Goal: Task Accomplishment & Management: Manage account settings

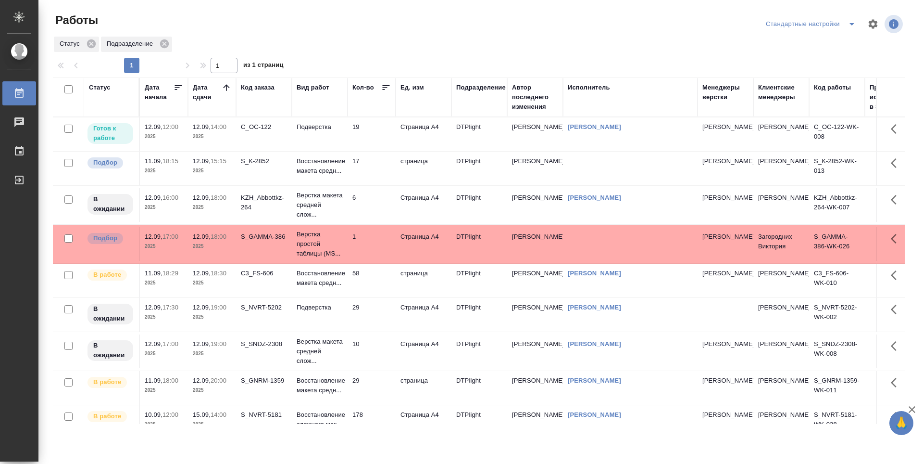
click at [379, 135] on td "19" at bounding box center [372, 134] width 48 height 34
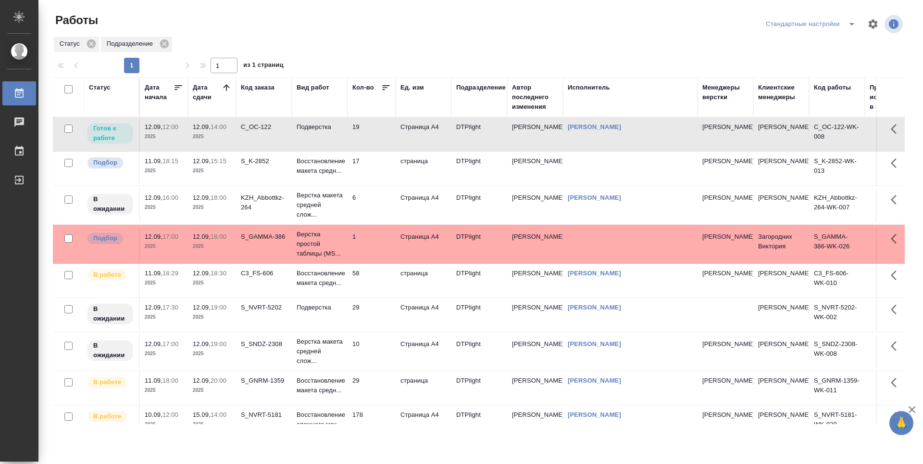
click at [377, 206] on td "6" at bounding box center [372, 205] width 48 height 34
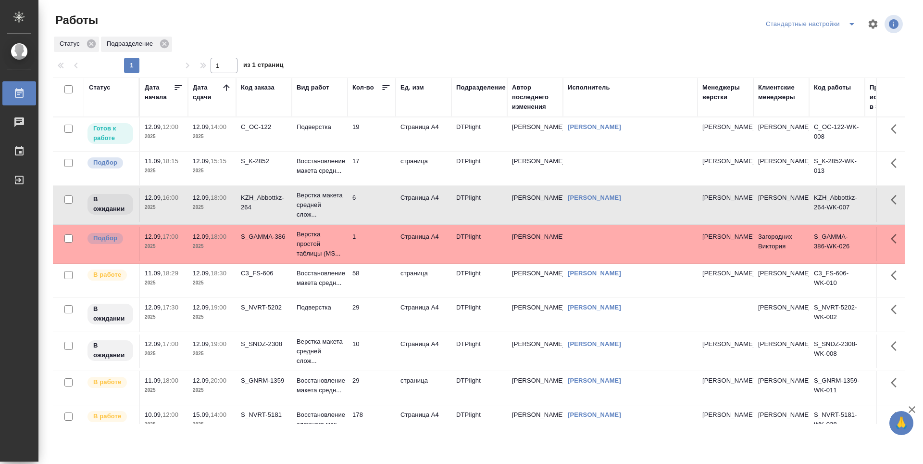
click at [369, 236] on td "1" at bounding box center [372, 244] width 48 height 34
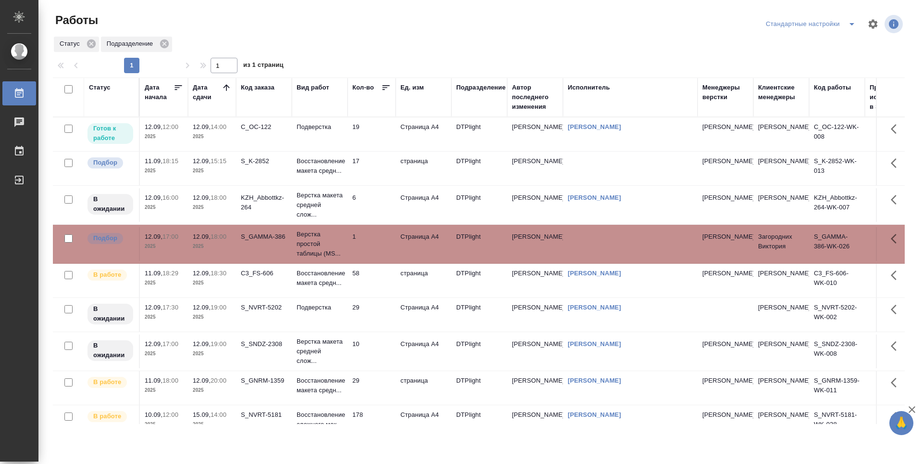
click at [372, 276] on td "58" at bounding box center [372, 281] width 48 height 34
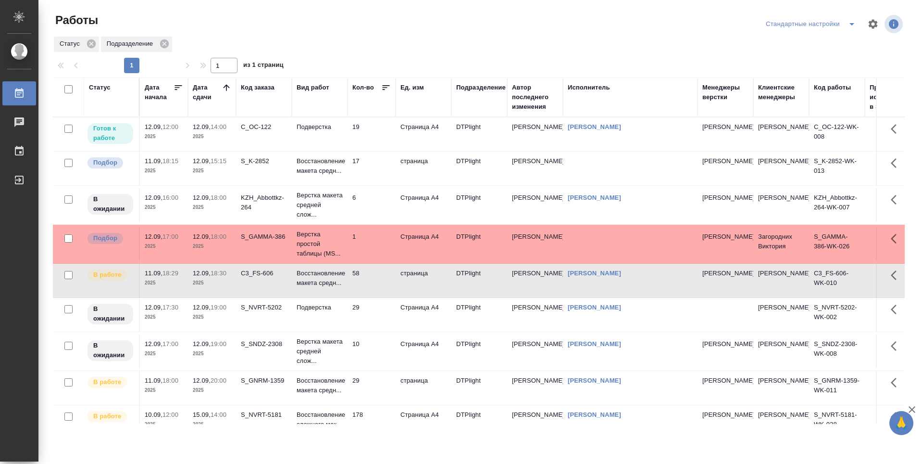
click at [374, 315] on td "29" at bounding box center [372, 315] width 48 height 34
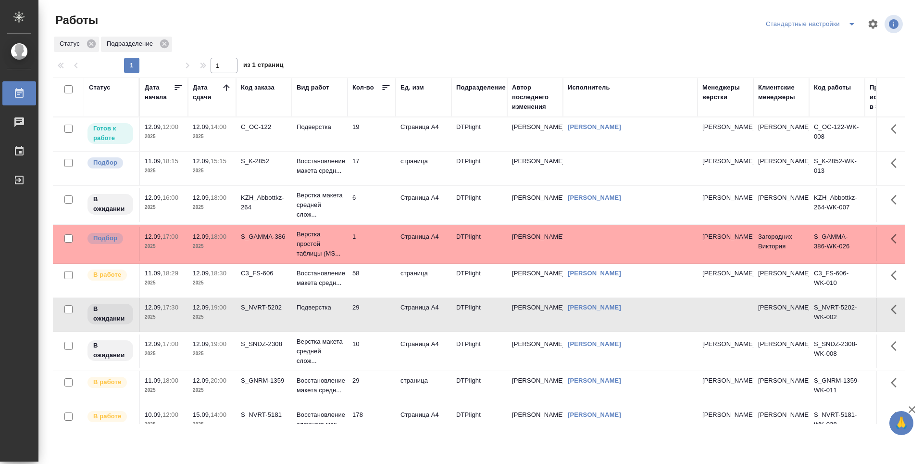
click at [376, 345] on td "10" at bounding box center [372, 351] width 48 height 34
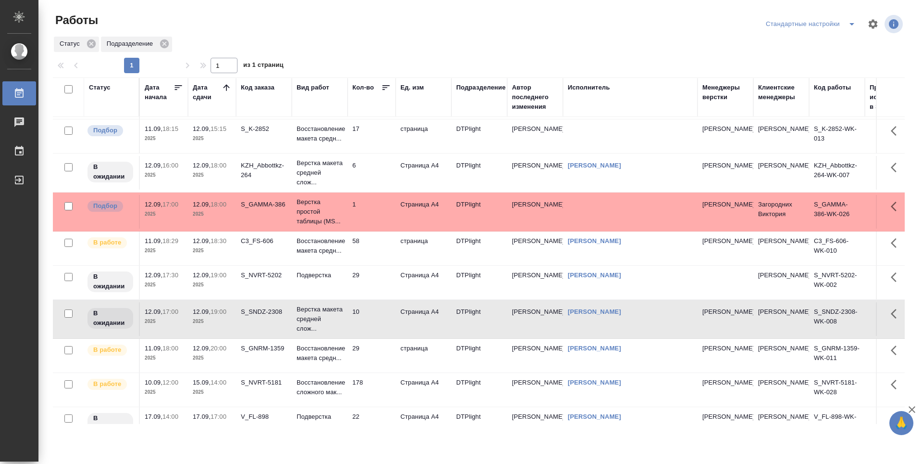
scroll to position [48, 0]
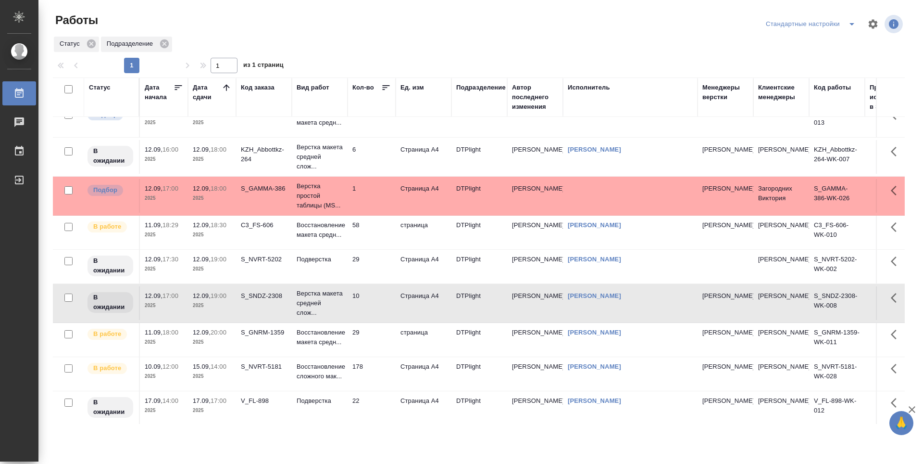
click at [372, 339] on td "29" at bounding box center [372, 340] width 48 height 34
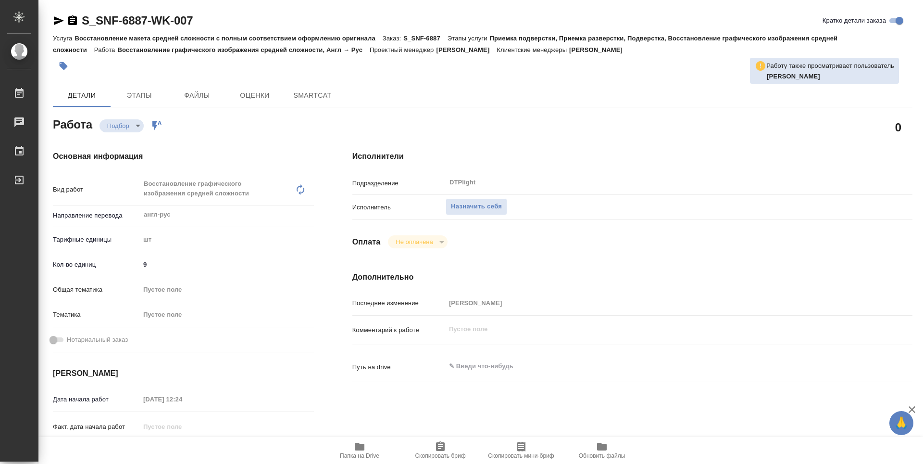
type textarea "x"
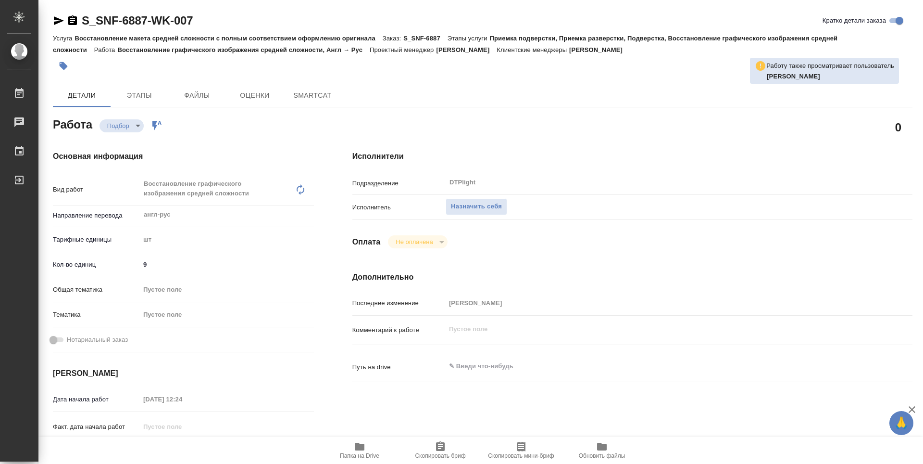
type textarea "x"
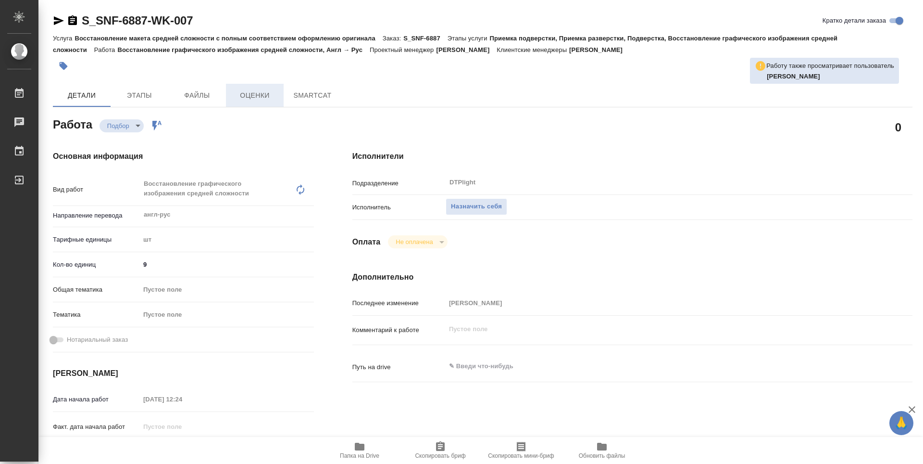
type textarea "x"
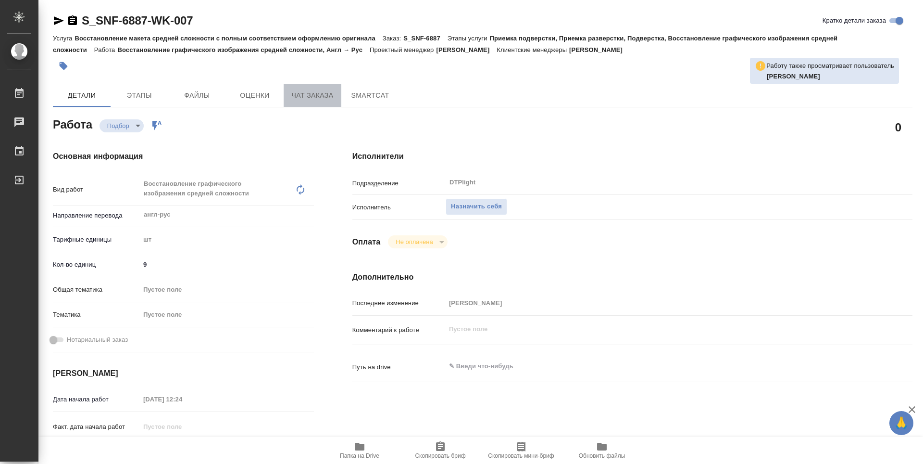
click at [326, 90] on span "Чат заказа" at bounding box center [313, 95] width 46 height 12
type textarea "x"
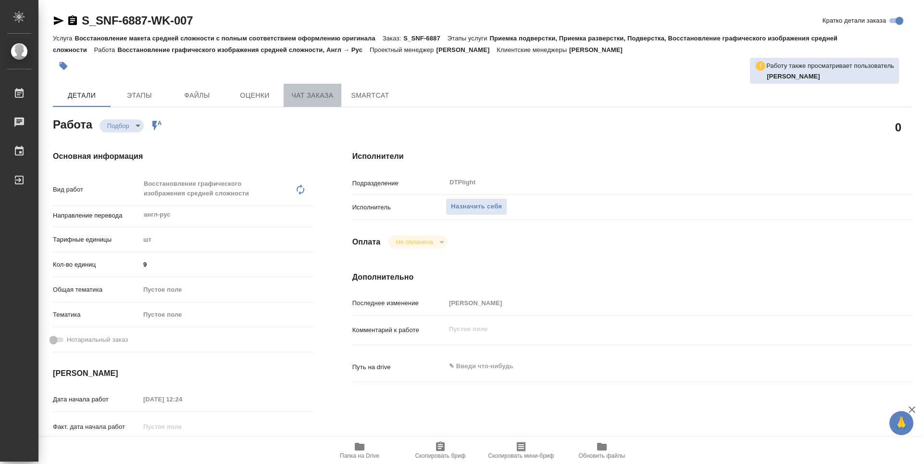
type textarea "x"
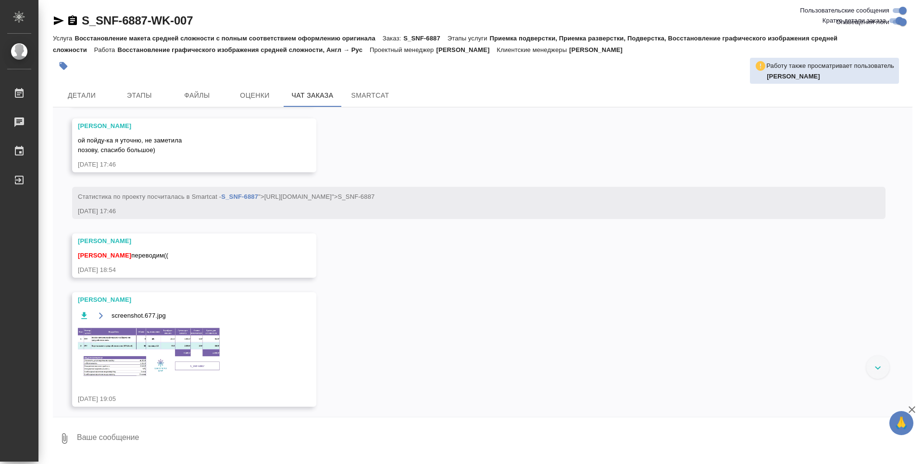
scroll to position [567, 0]
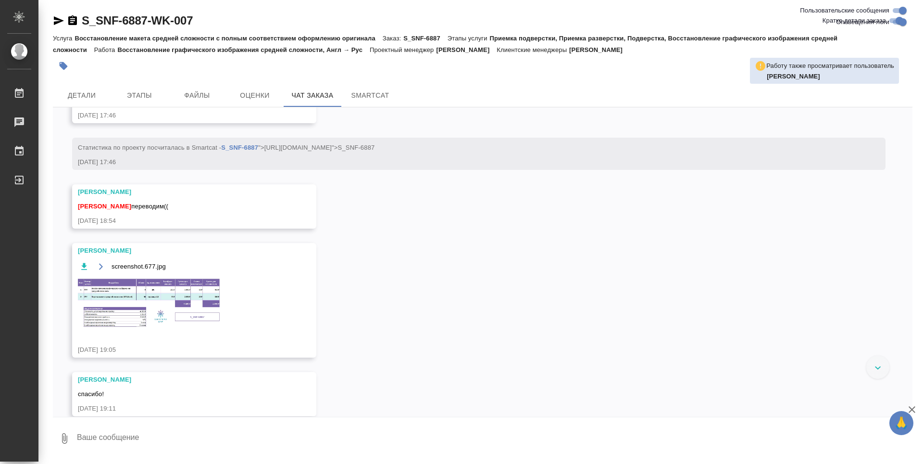
click at [191, 328] on img at bounding box center [150, 302] width 144 height 51
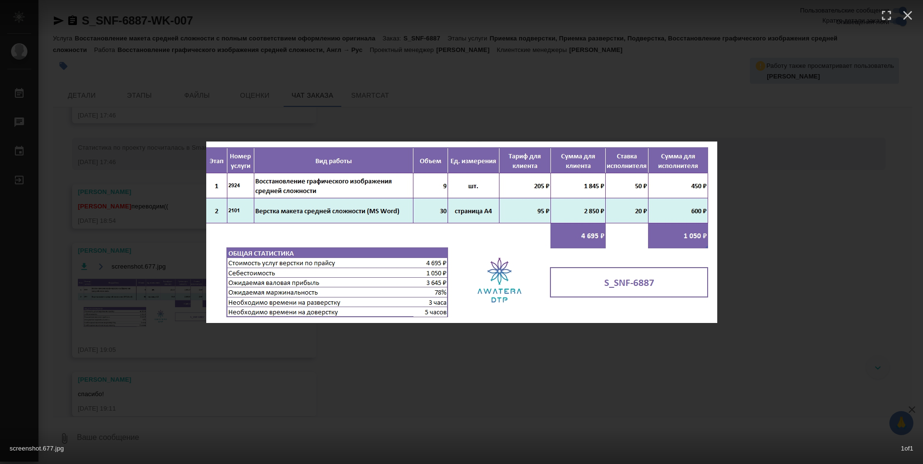
click at [360, 338] on div "screenshot.677.jpg 1 of 1" at bounding box center [461, 232] width 923 height 464
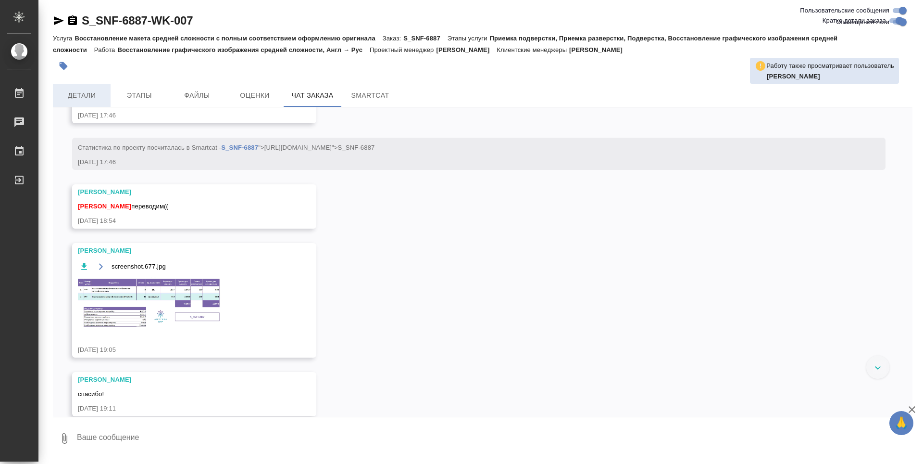
click at [84, 88] on button "Детали" at bounding box center [82, 95] width 58 height 23
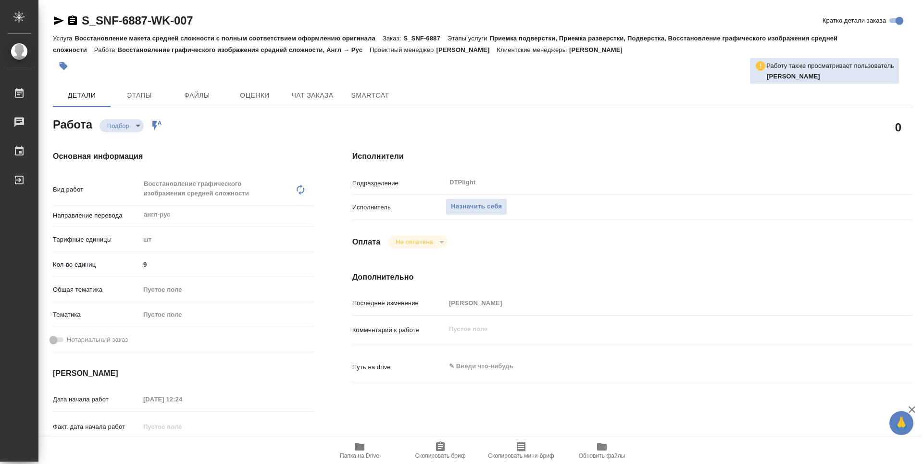
type textarea "x"
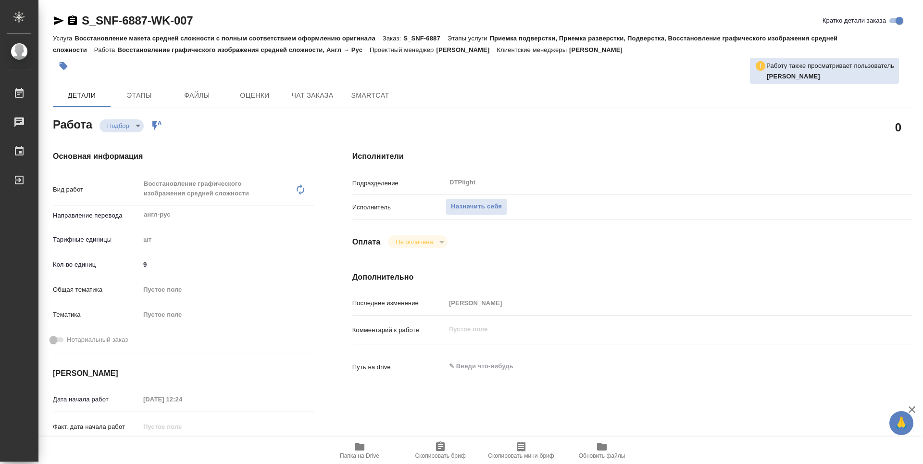
type textarea "x"
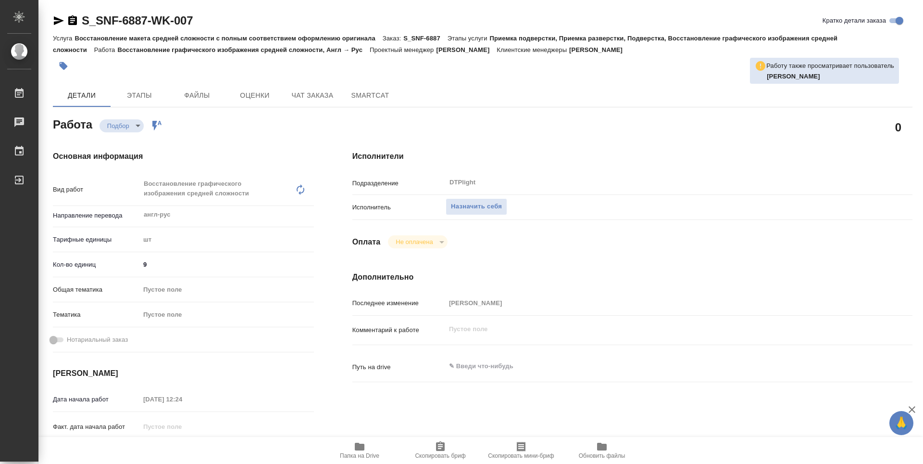
type textarea "x"
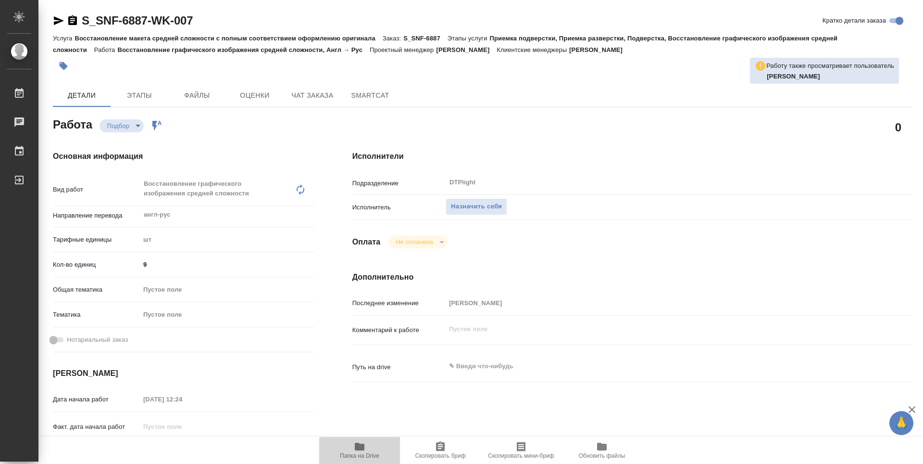
click at [356, 442] on icon "button" at bounding box center [360, 447] width 12 height 12
type textarea "x"
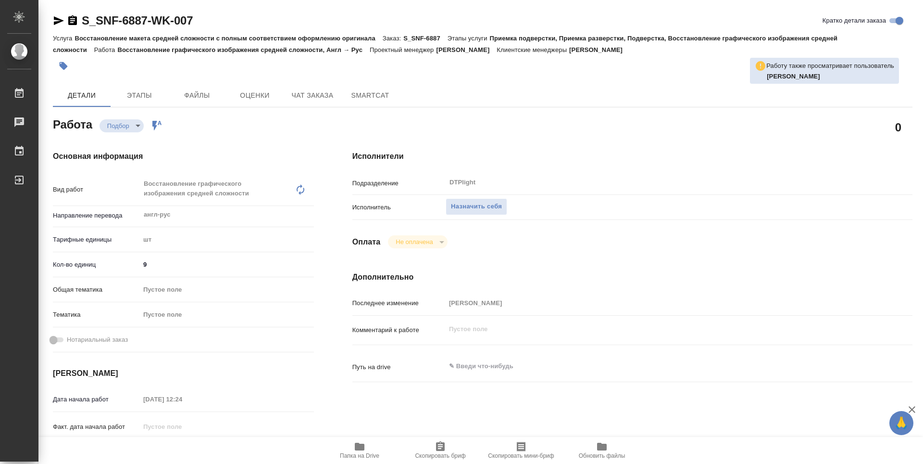
type textarea "x"
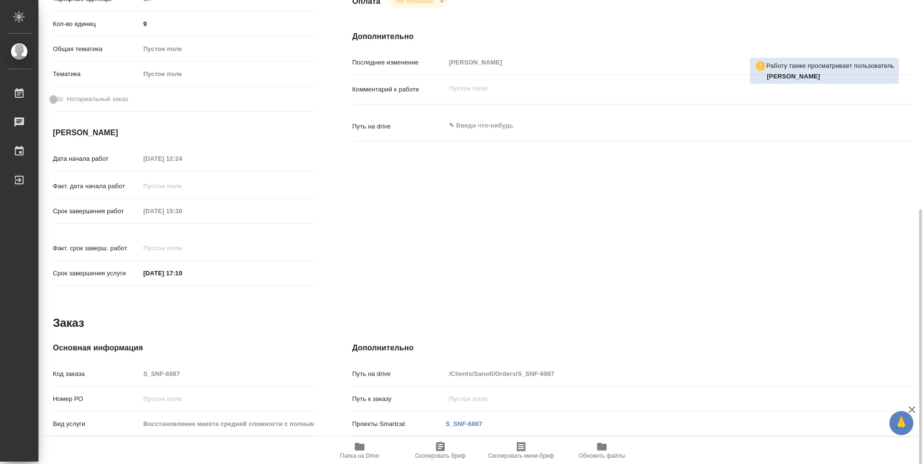
scroll to position [240, 0]
type textarea "x"
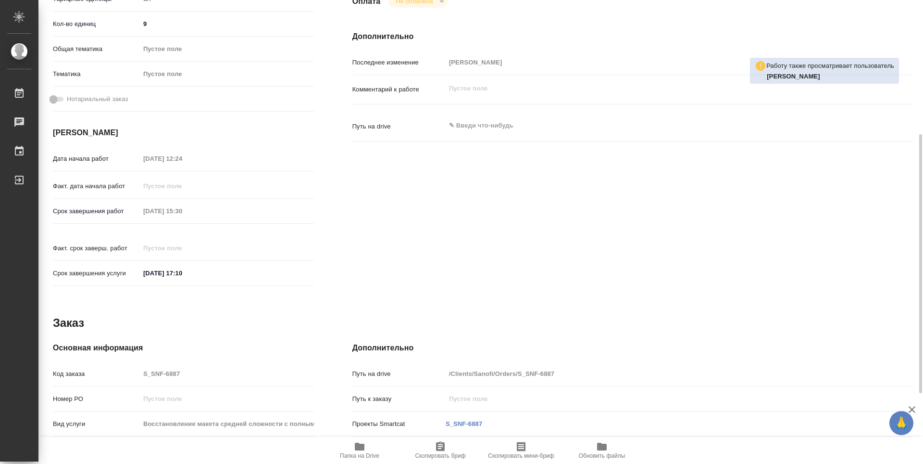
type textarea "x"
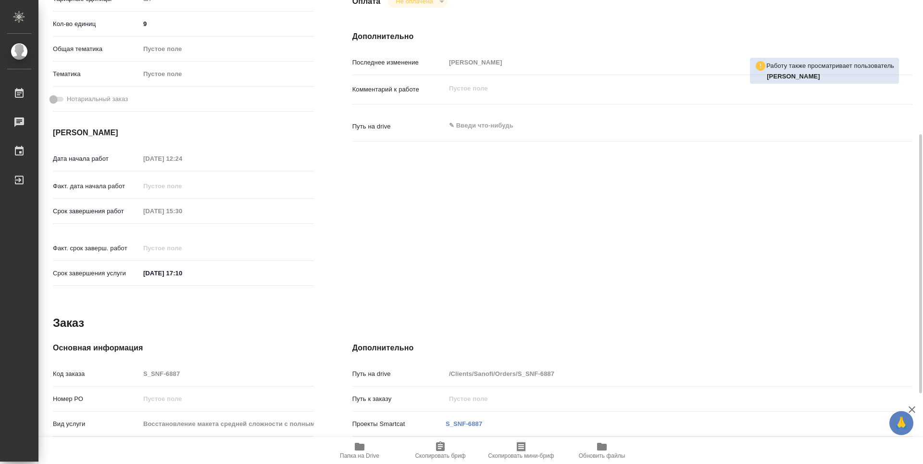
type textarea "x"
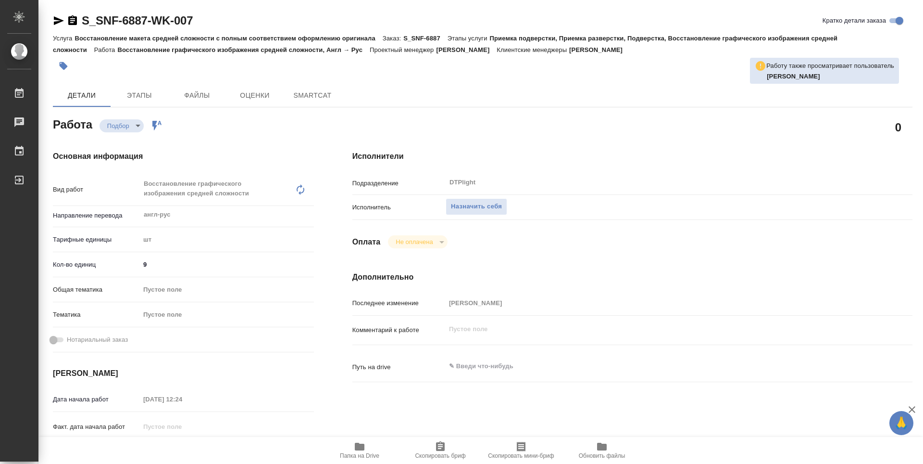
type textarea "x"
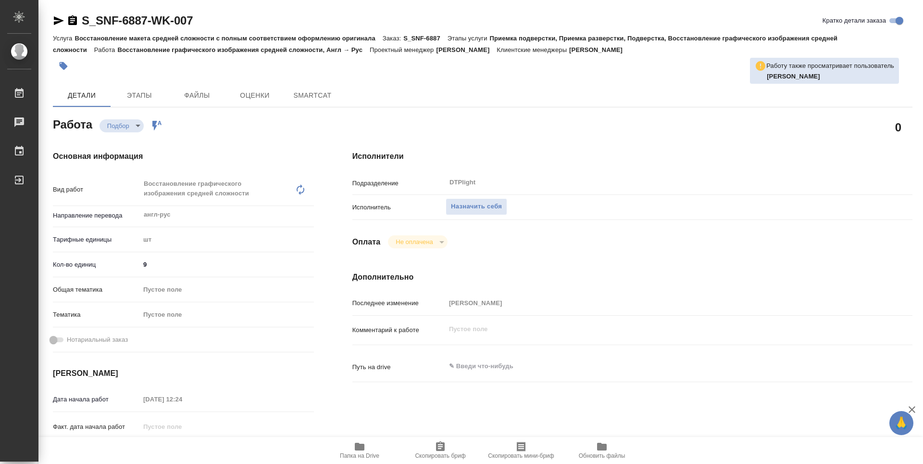
type textarea "x"
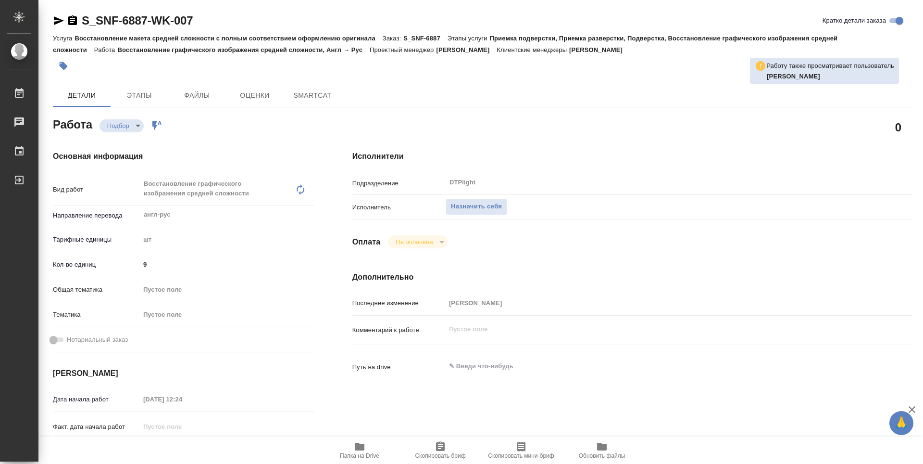
type textarea "x"
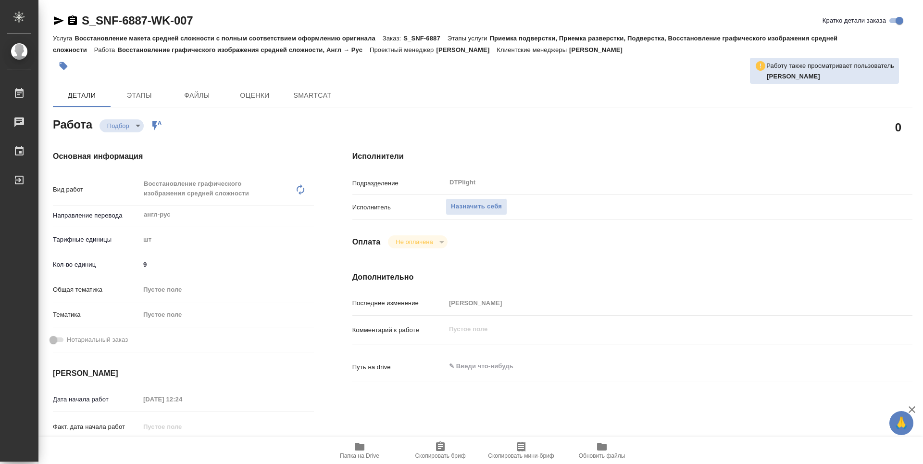
type textarea "x"
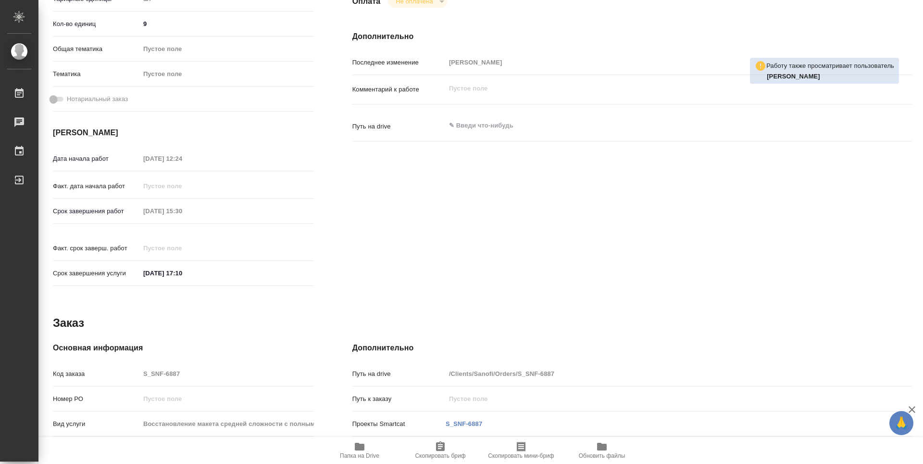
type textarea "x"
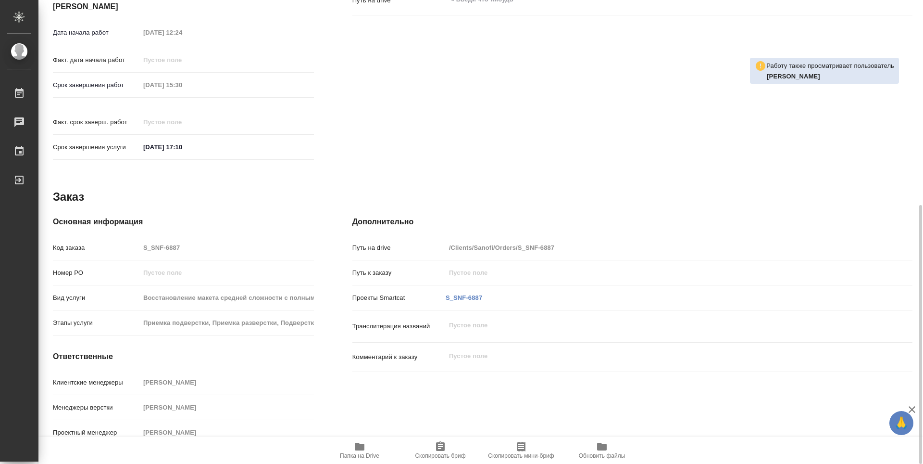
type textarea "x"
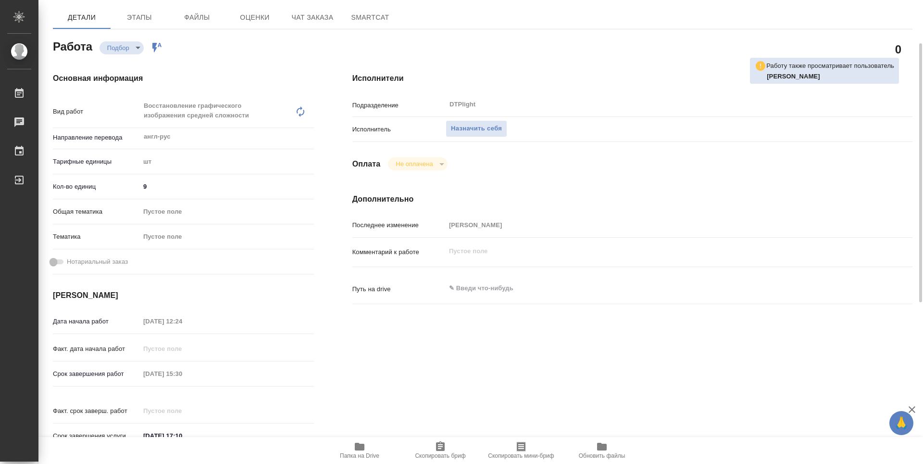
scroll to position [30, 0]
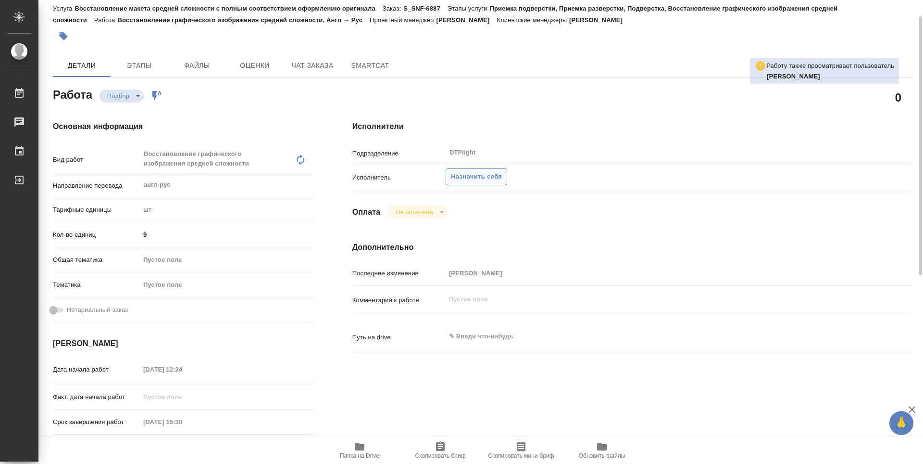
click at [477, 179] on span "Назначить себя" at bounding box center [476, 176] width 51 height 11
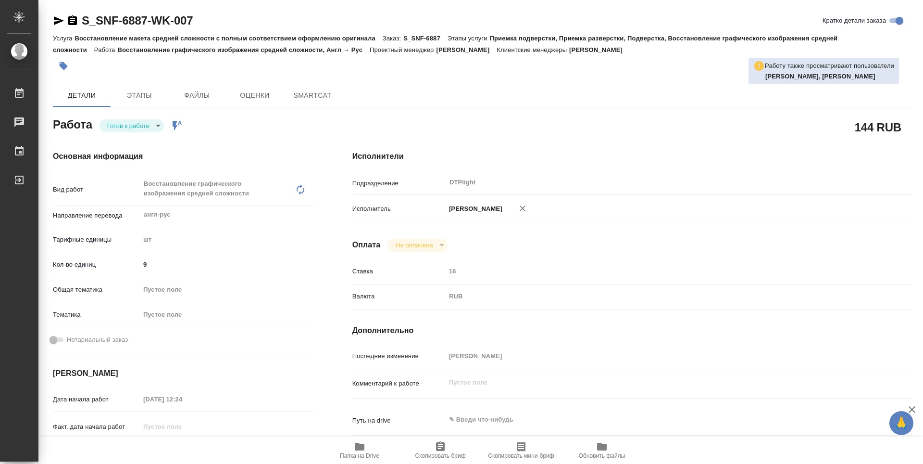
type textarea "x"
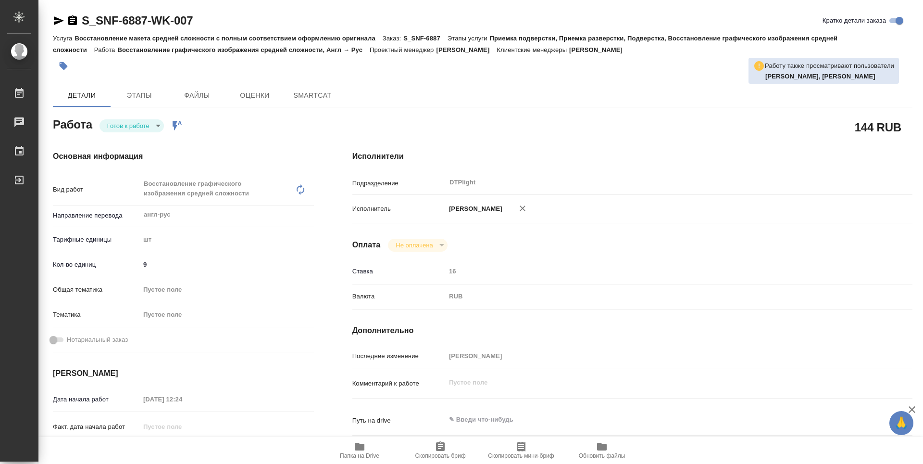
type textarea "x"
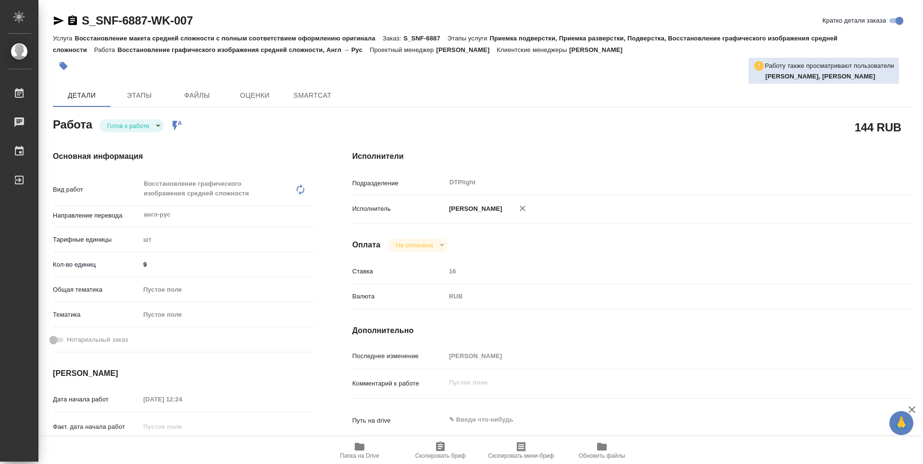
type textarea "x"
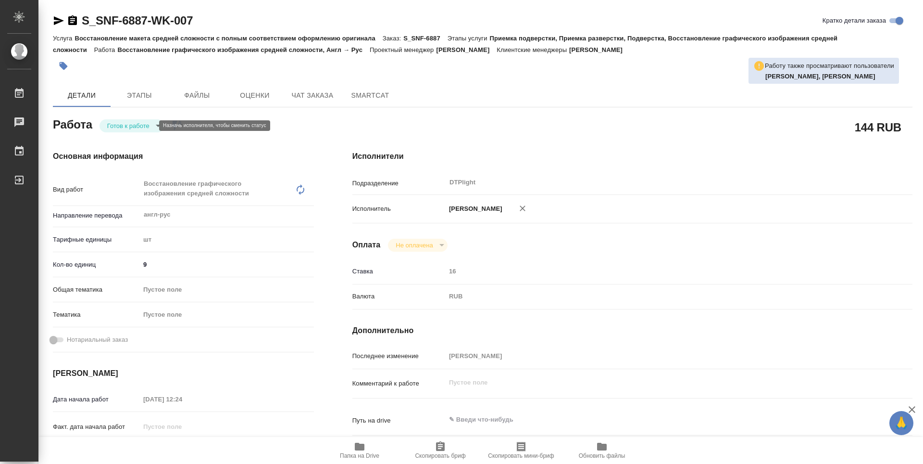
click at [145, 125] on body "🙏 .cls-1 fill:#fff; AWATERA Guselnikov Roman Работы Чаты График Выйти S_SNF-688…" at bounding box center [461, 232] width 923 height 464
click at [134, 125] on button "В работе" at bounding box center [123, 125] width 32 height 11
type textarea "x"
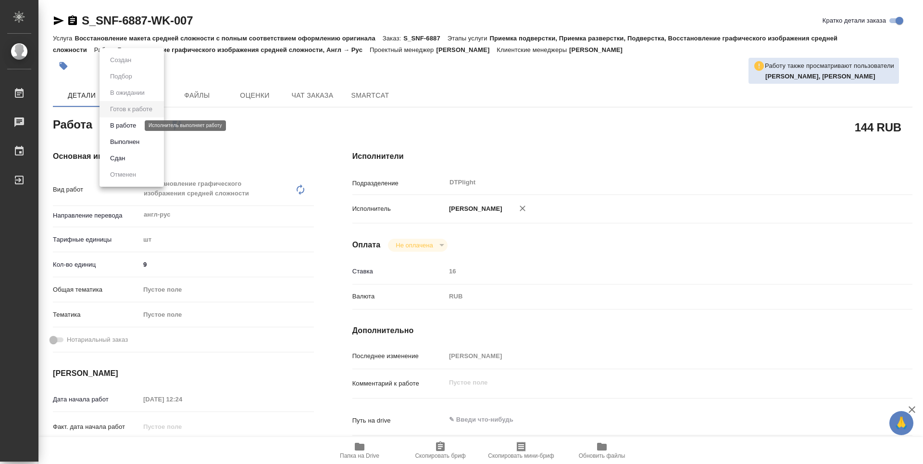
type textarea "x"
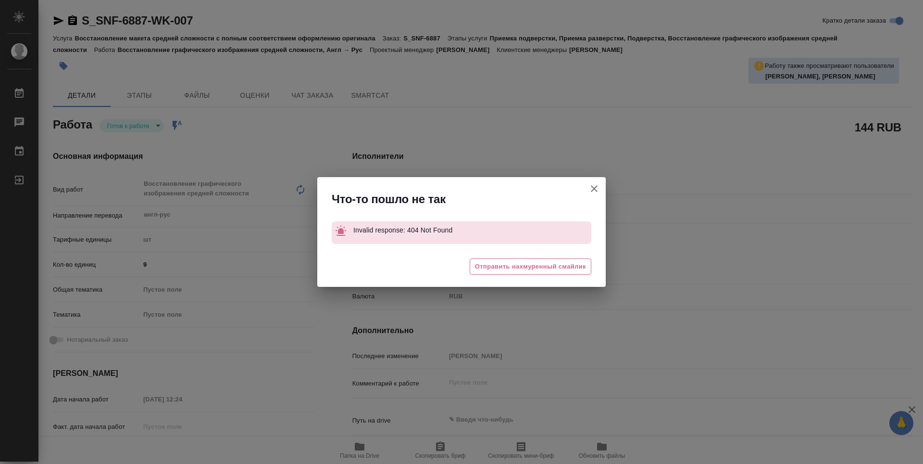
type textarea "x"
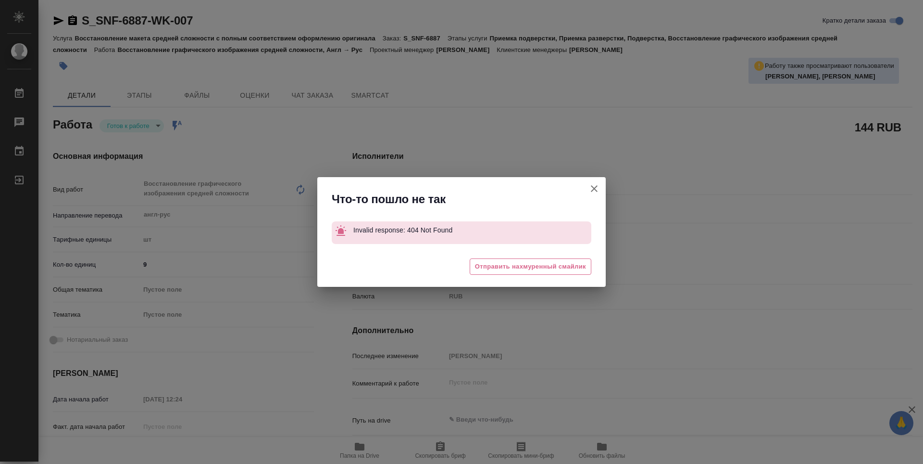
type textarea "x"
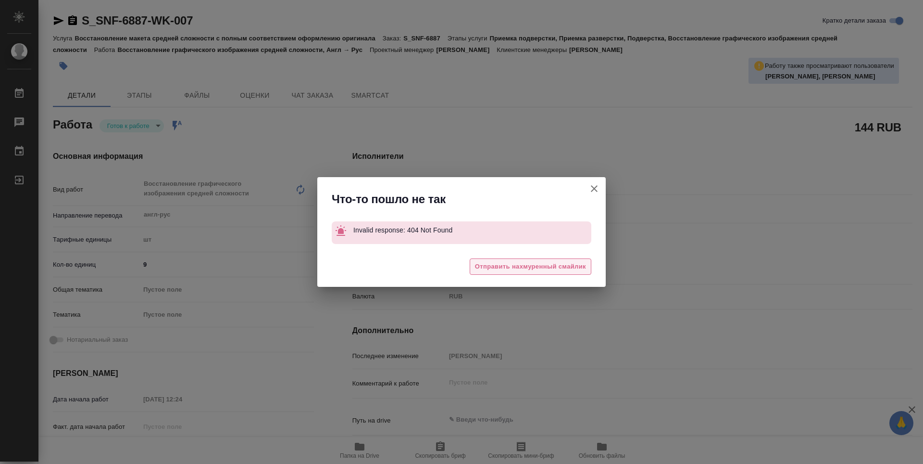
type textarea "x"
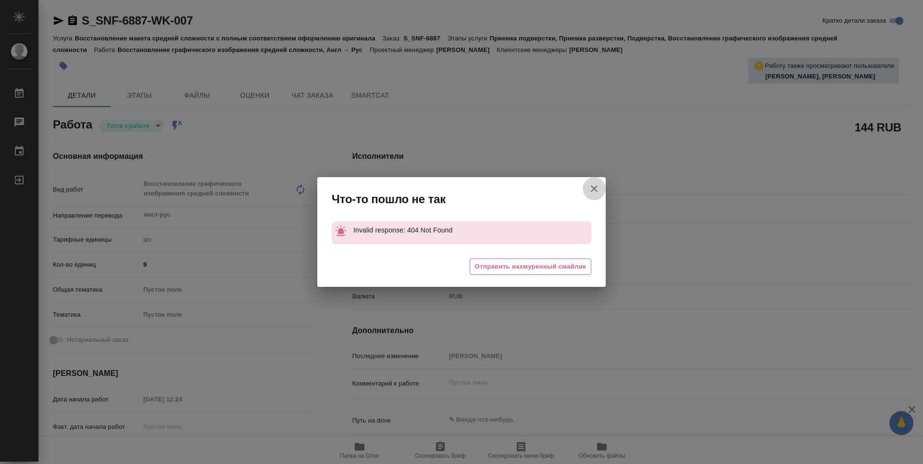
click at [597, 189] on icon "button" at bounding box center [595, 189] width 12 height 12
type textarea "x"
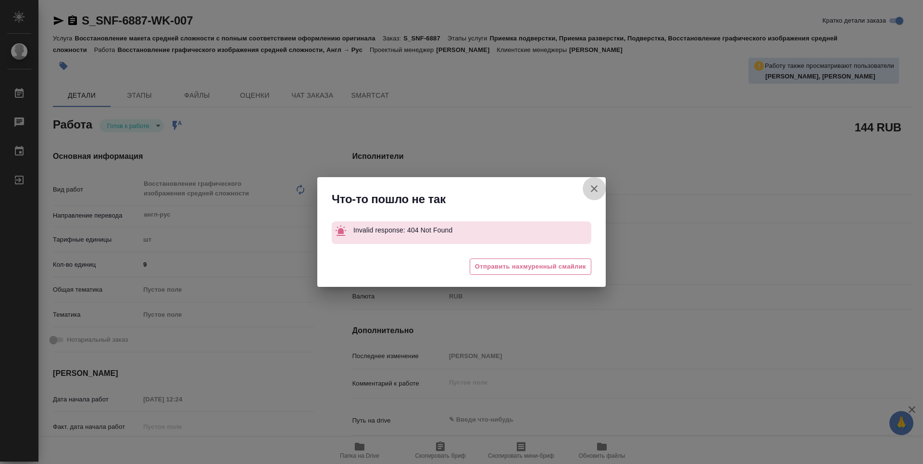
type textarea "x"
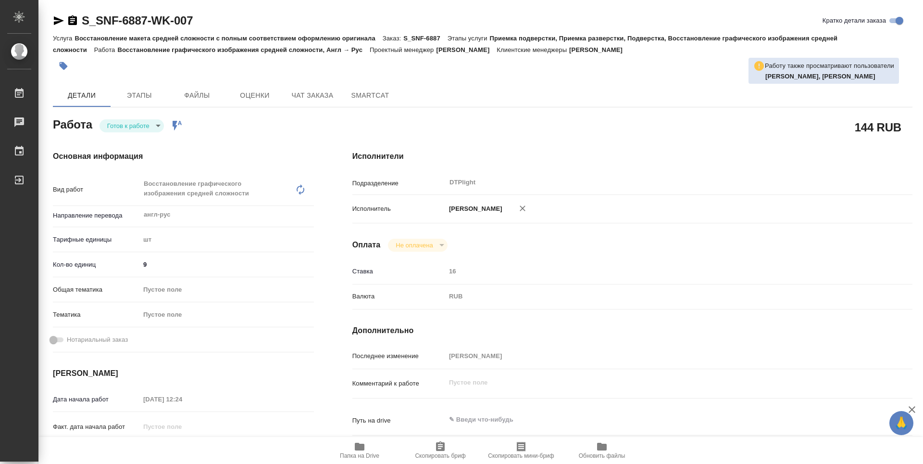
type textarea "x"
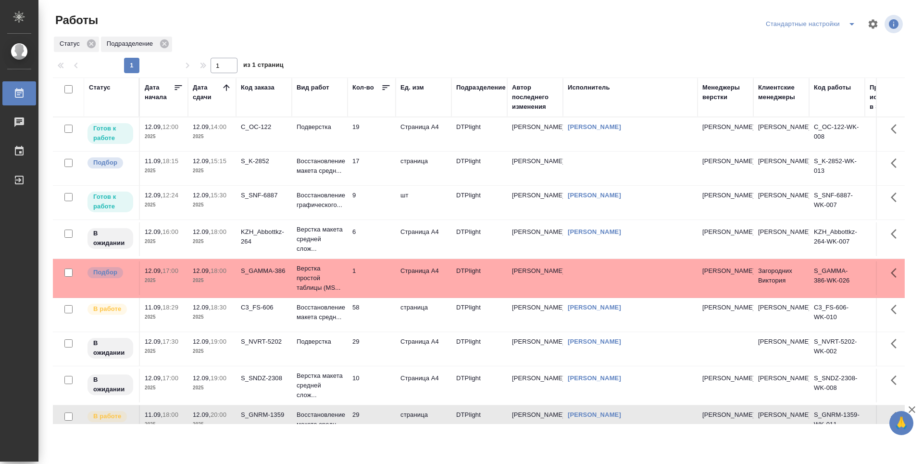
click at [364, 136] on td "19" at bounding box center [372, 134] width 48 height 34
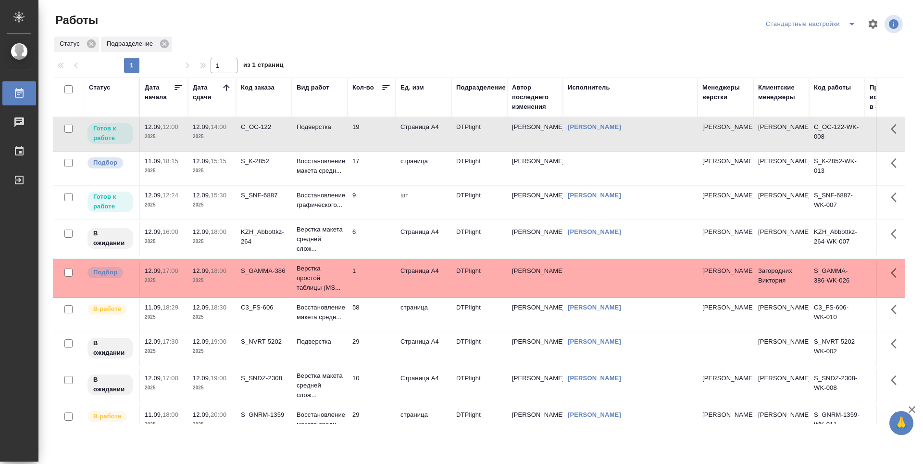
click at [364, 136] on td "19" at bounding box center [372, 134] width 48 height 34
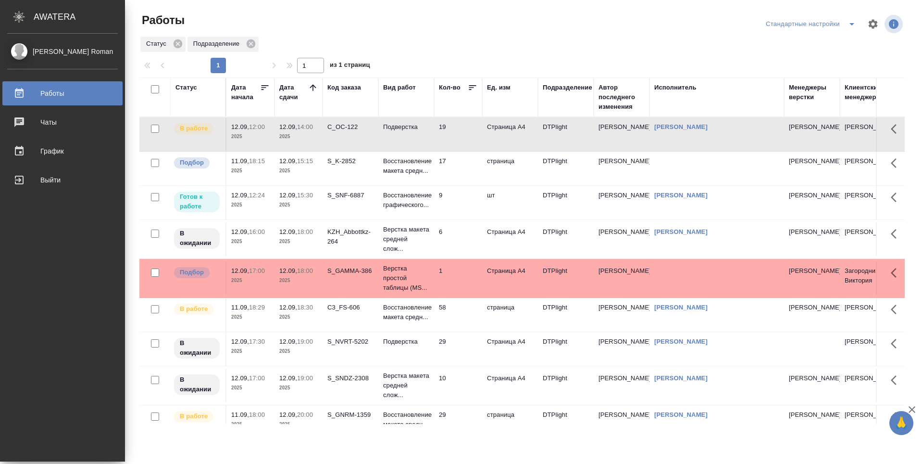
click at [455, 201] on td "9" at bounding box center [458, 203] width 48 height 34
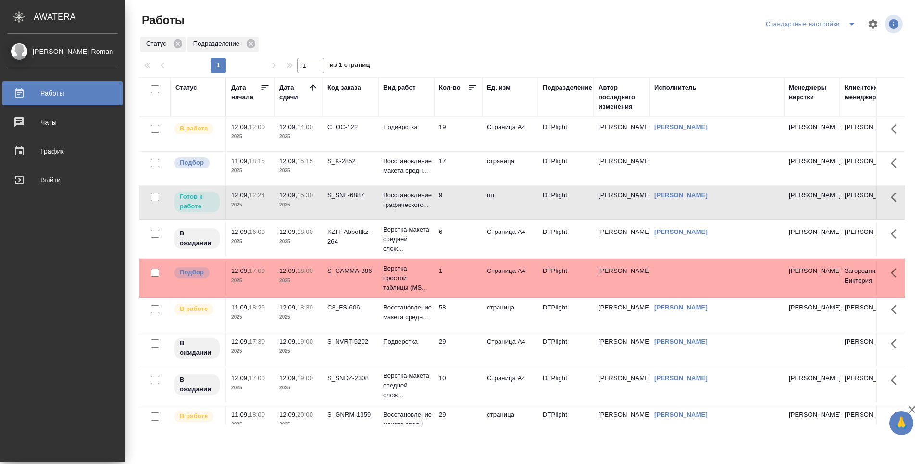
click at [455, 201] on td "9" at bounding box center [458, 203] width 48 height 34
click at [462, 206] on td "9" at bounding box center [458, 203] width 48 height 34
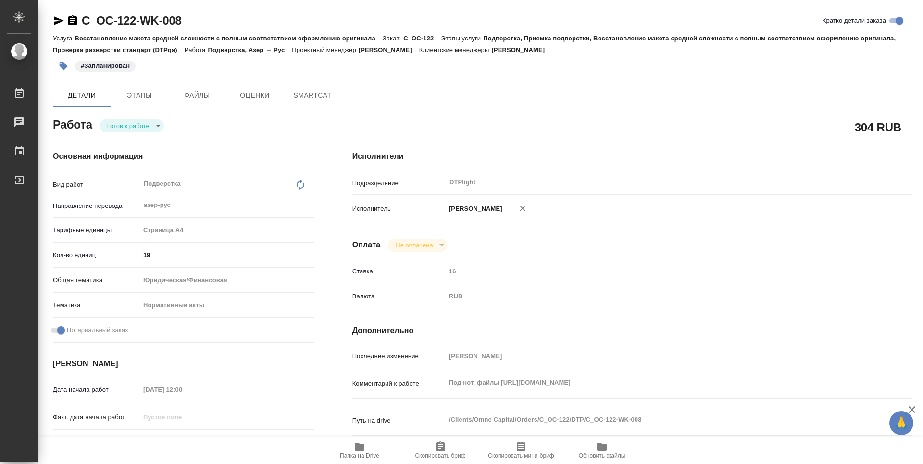
type textarea "x"
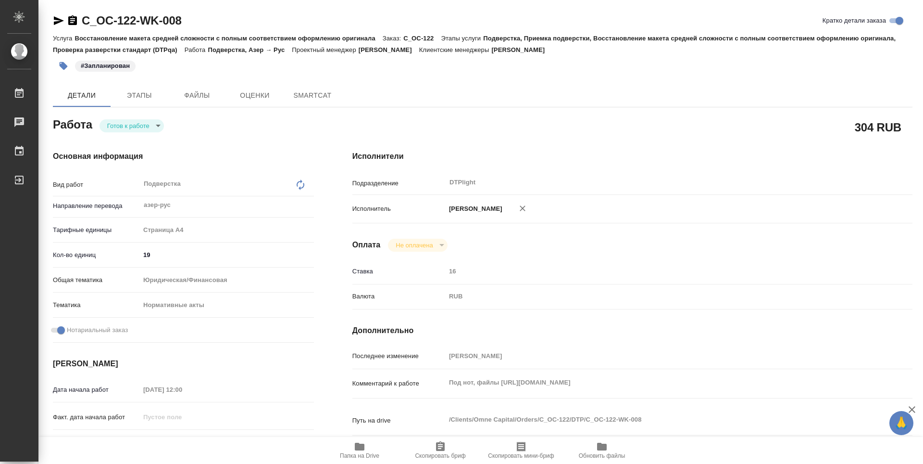
type textarea "x"
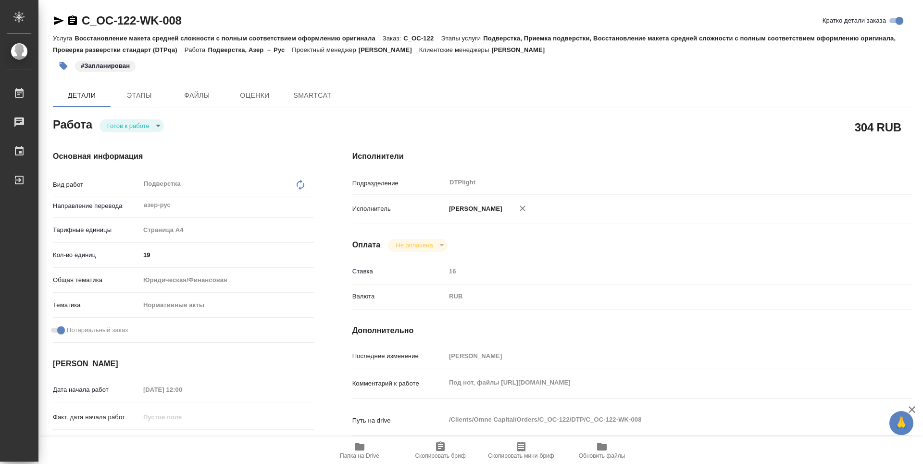
type textarea "x"
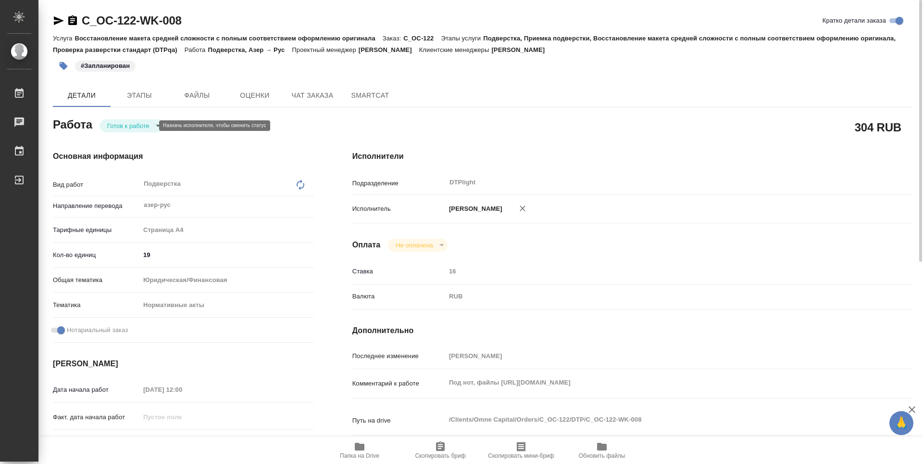
click at [126, 130] on body "🙏 .cls-1 fill:#fff; AWATERA Guselnikov Roman Работы Чаты График Выйти C_OC-122-…" at bounding box center [461, 232] width 923 height 464
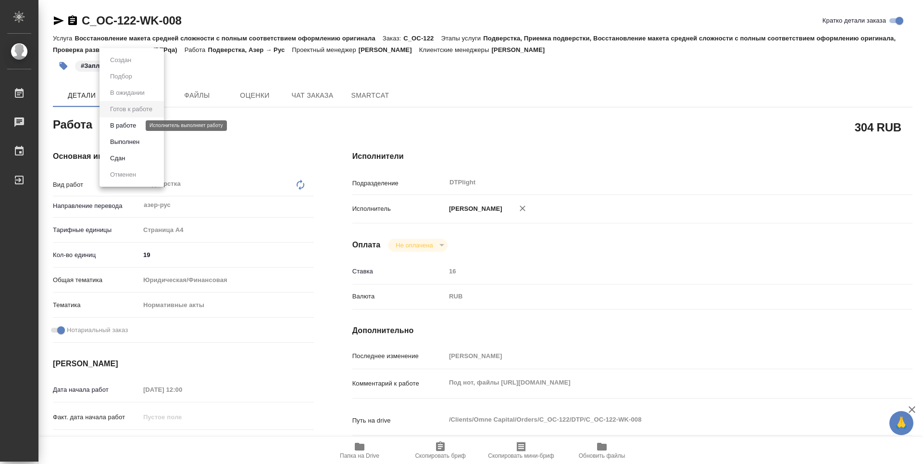
type textarea "x"
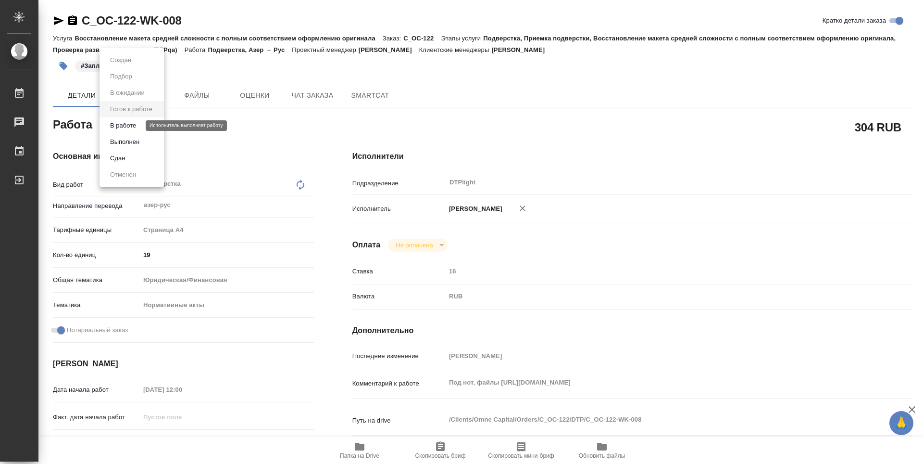
click at [121, 123] on button "В работе" at bounding box center [123, 125] width 32 height 11
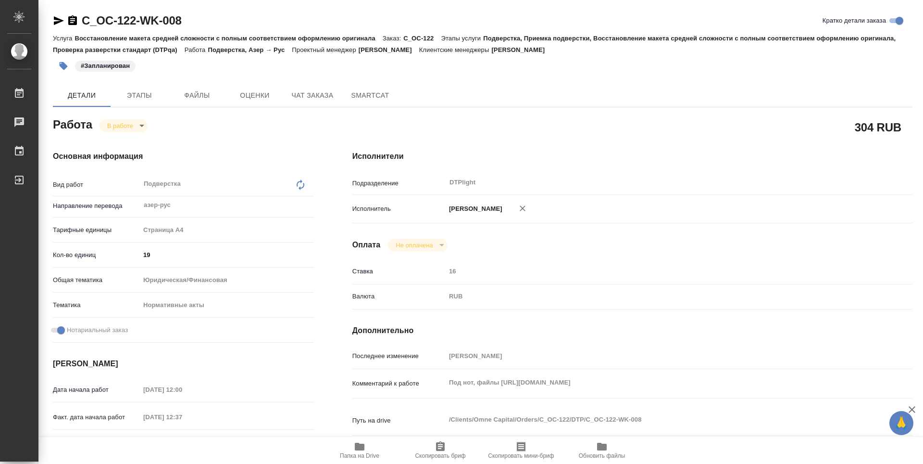
type textarea "x"
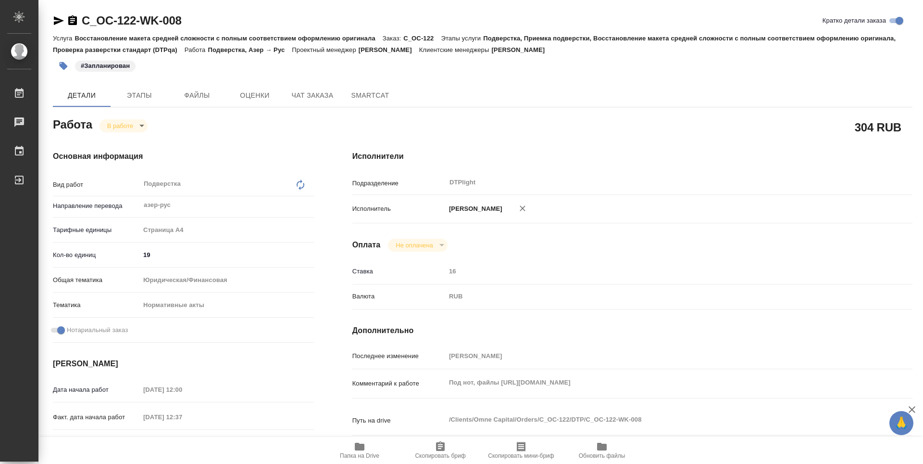
type textarea "x"
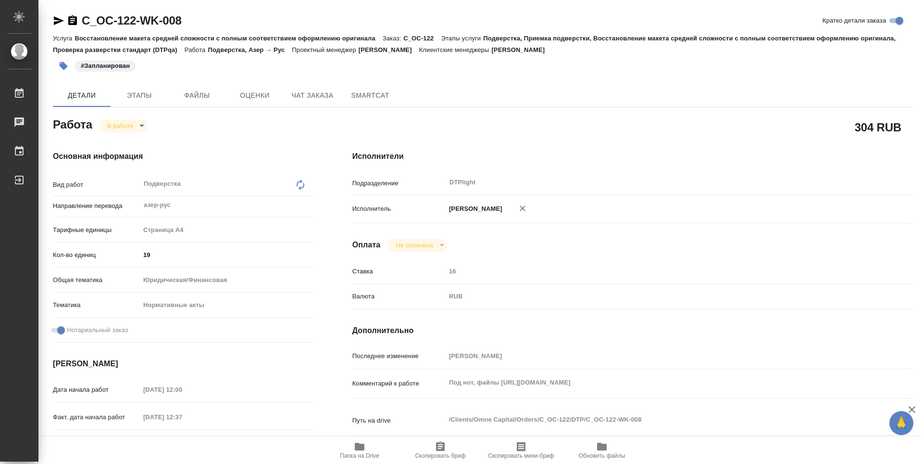
type textarea "x"
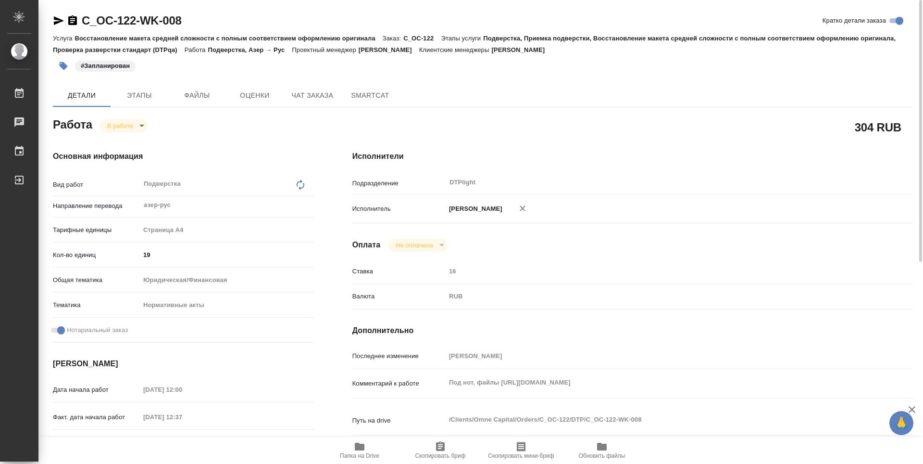
type textarea "x"
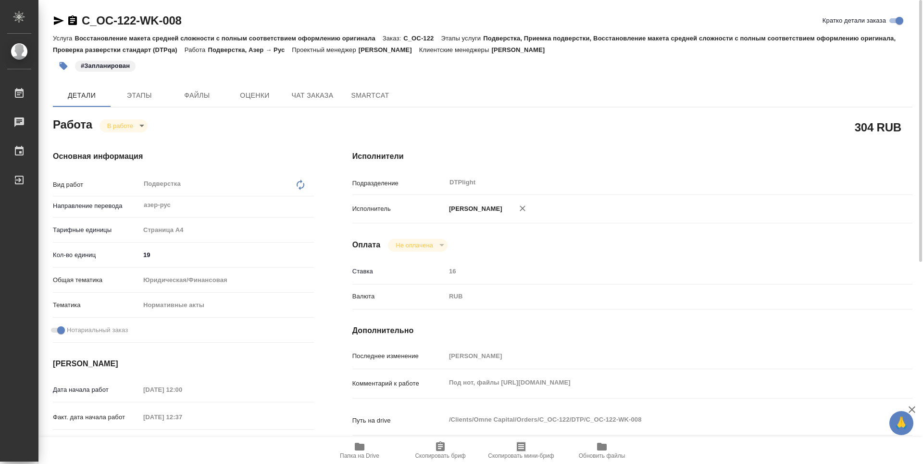
click at [496, 392] on div "Под нот, файлы https://drive.awatera.com/s/L4QzkmY7JFQ8awK x" at bounding box center [656, 383] width 420 height 21
click at [357, 447] on icon "button" at bounding box center [360, 446] width 10 height 8
type textarea "x"
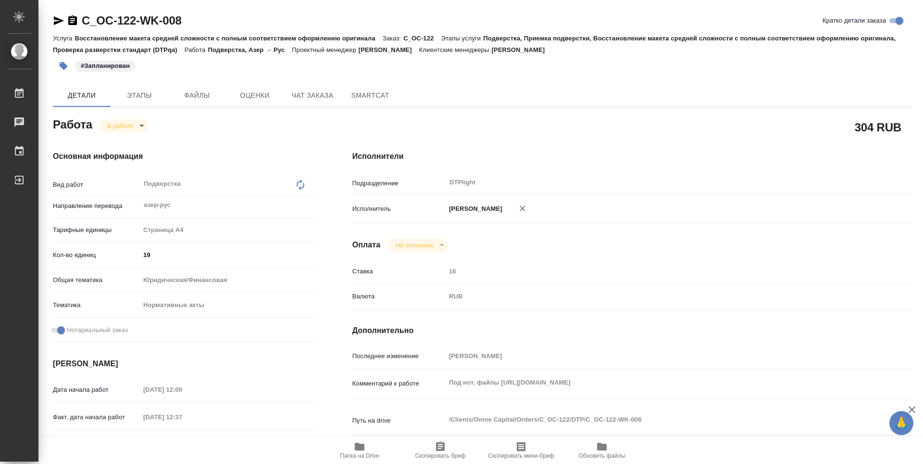
type textarea "x"
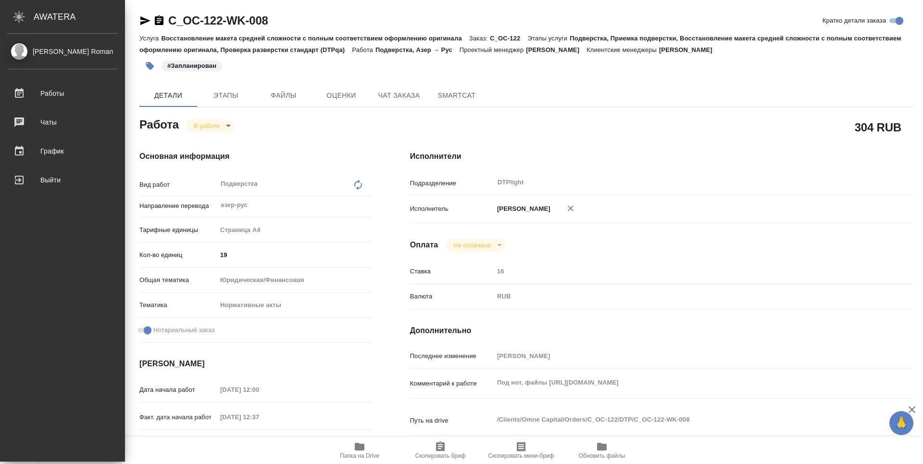
type textarea "x"
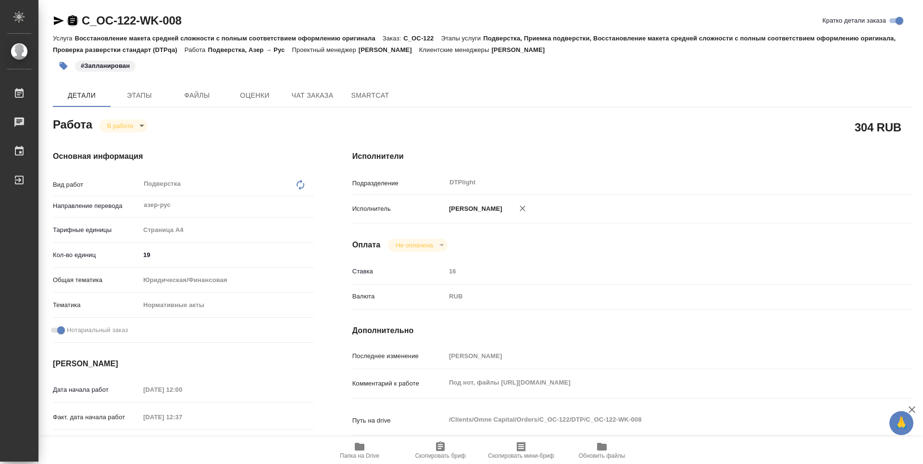
click at [75, 20] on icon "button" at bounding box center [72, 20] width 9 height 10
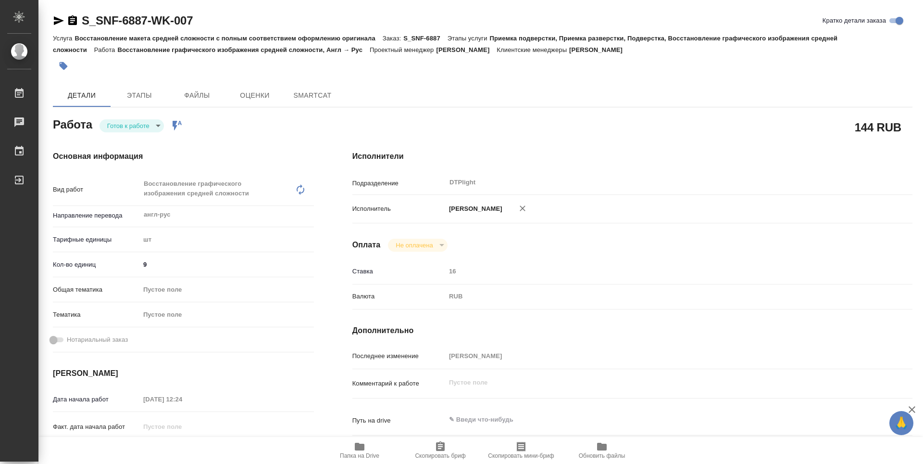
type textarea "x"
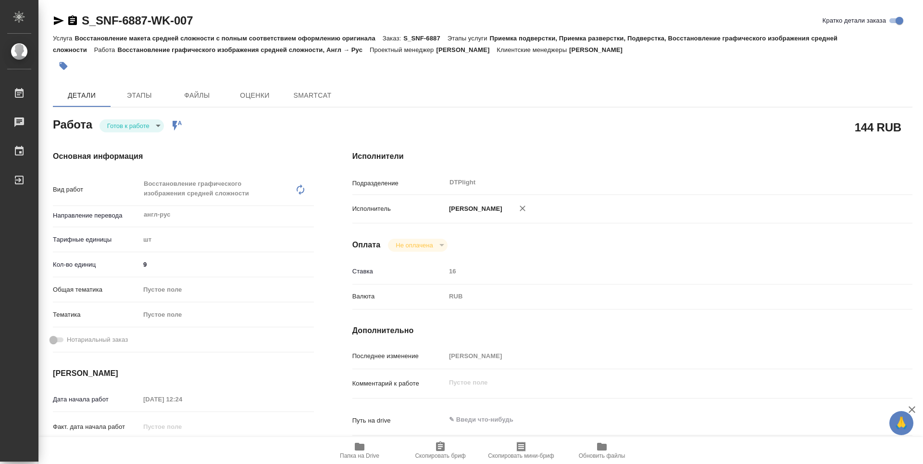
type textarea "x"
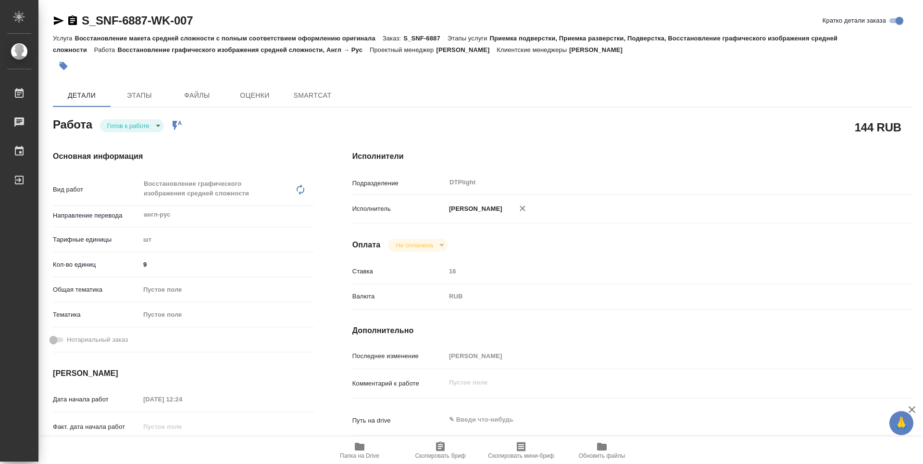
type textarea "x"
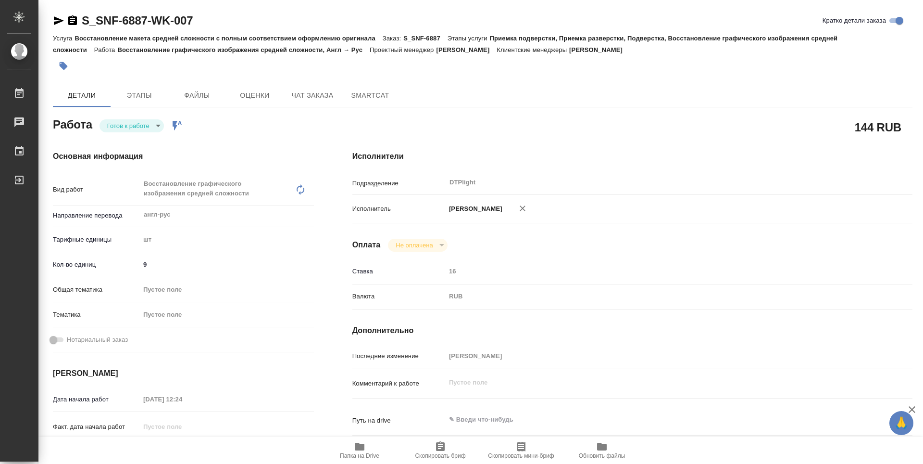
click at [146, 123] on body "🙏 .cls-1 fill:#fff; AWATERA Guselnikov Roman Работы Чаты График Выйти S_SNF-688…" at bounding box center [461, 232] width 923 height 464
click at [133, 127] on button "В работе" at bounding box center [123, 125] width 32 height 11
type textarea "x"
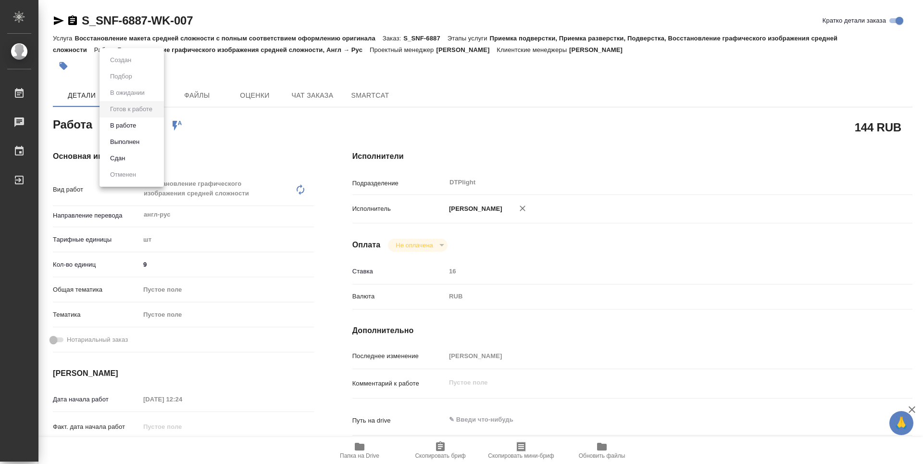
type textarea "x"
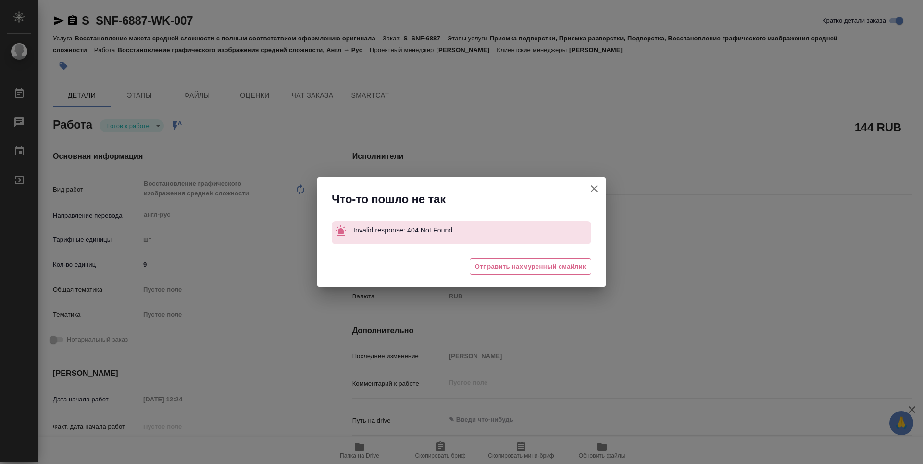
type textarea "x"
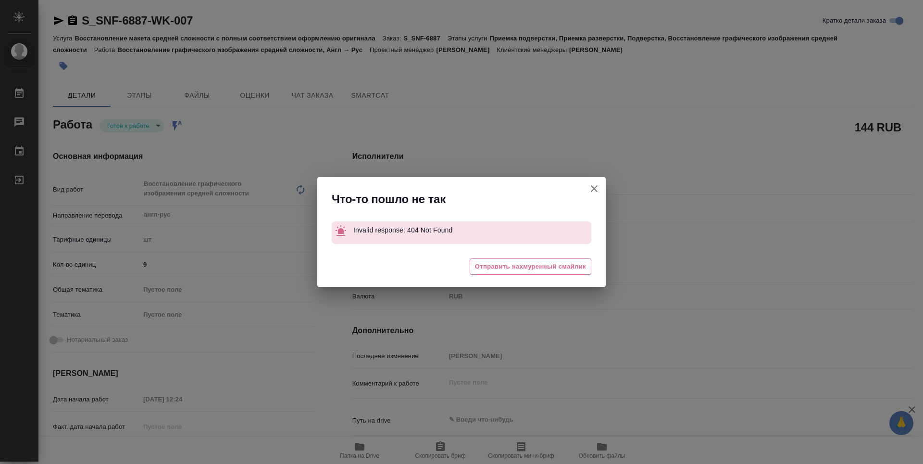
type textarea "x"
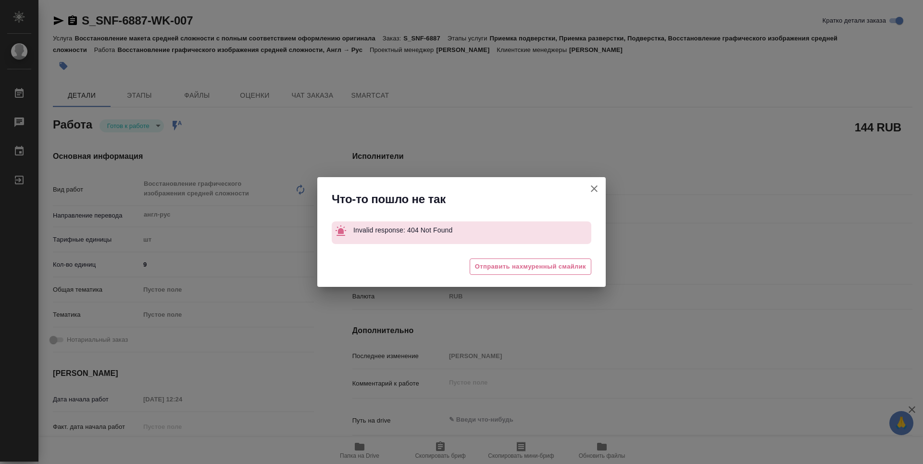
type textarea "x"
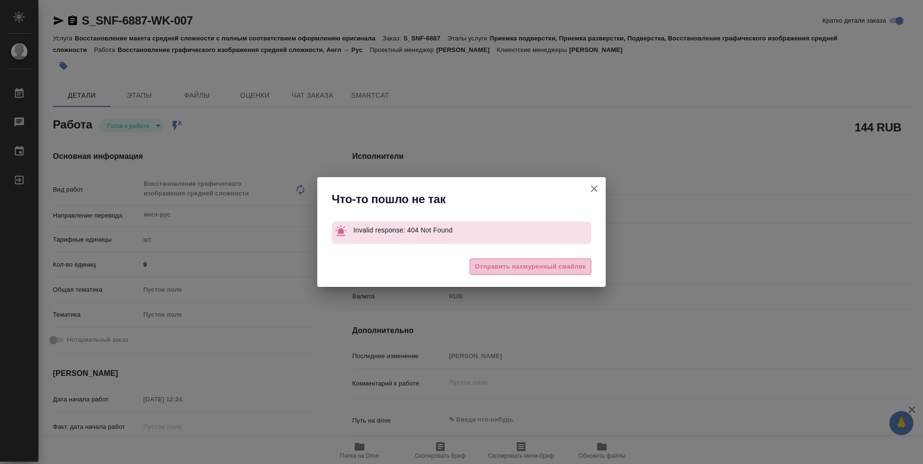
click at [558, 268] on span "Отправить нахмуренный смайлик" at bounding box center [530, 266] width 111 height 11
type textarea "x"
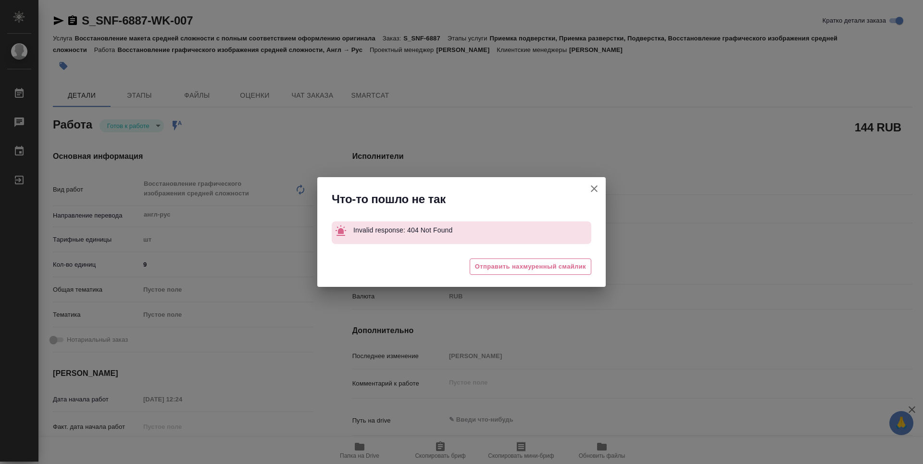
type textarea "x"
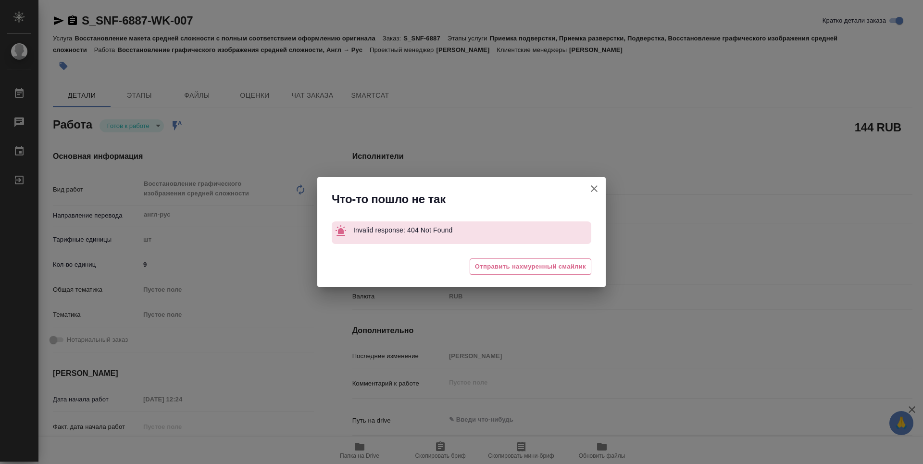
type textarea "x"
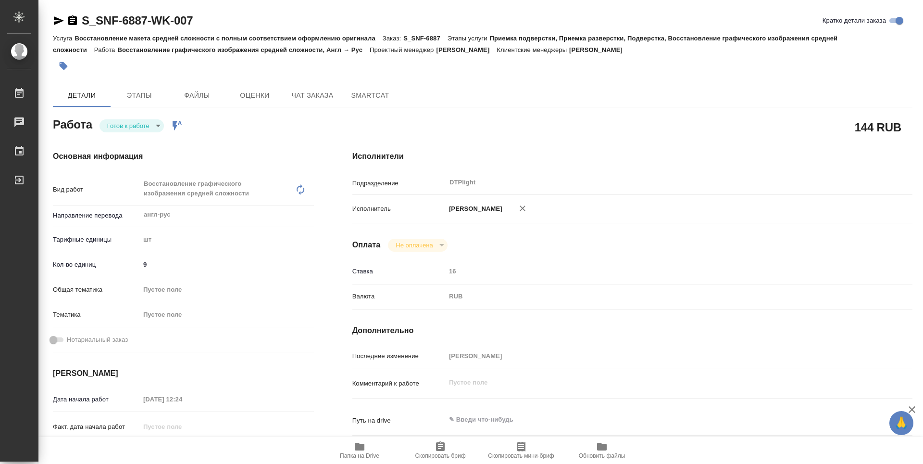
click at [596, 188] on body "🙏 .cls-1 fill:#fff; AWATERA Guselnikov Roman Работы Чаты График Выйти S_SNF-688…" at bounding box center [461, 232] width 923 height 464
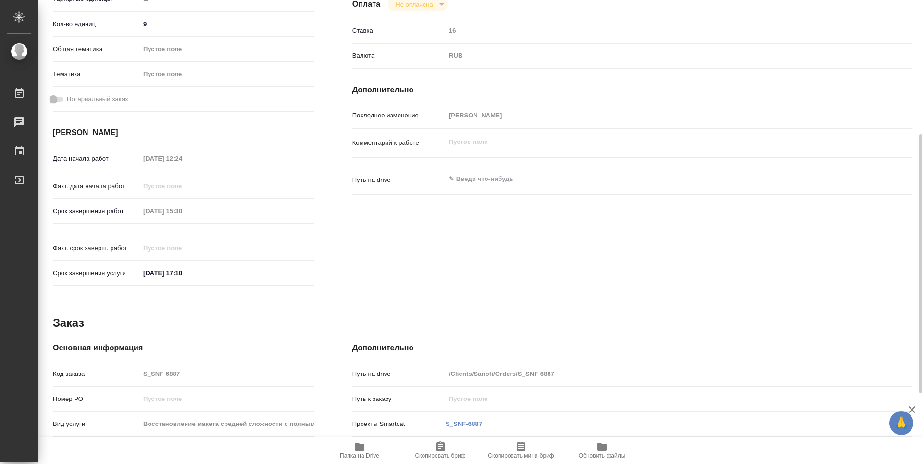
scroll to position [367, 0]
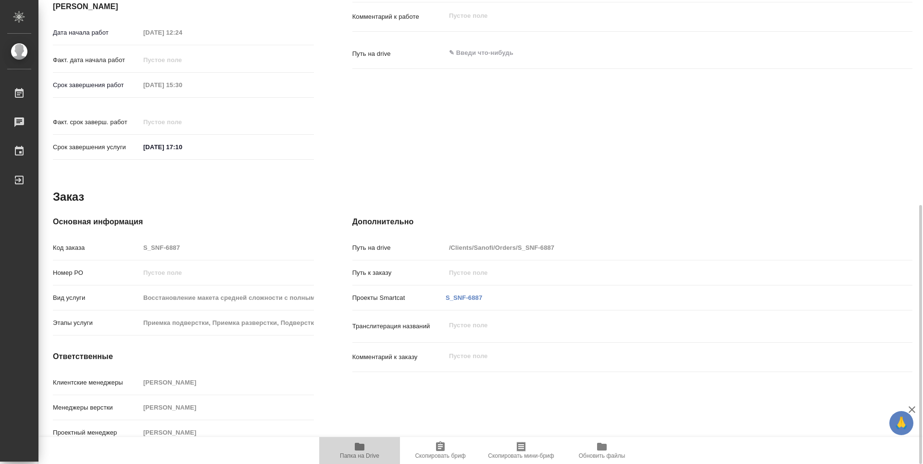
click at [359, 447] on icon "button" at bounding box center [360, 446] width 10 height 8
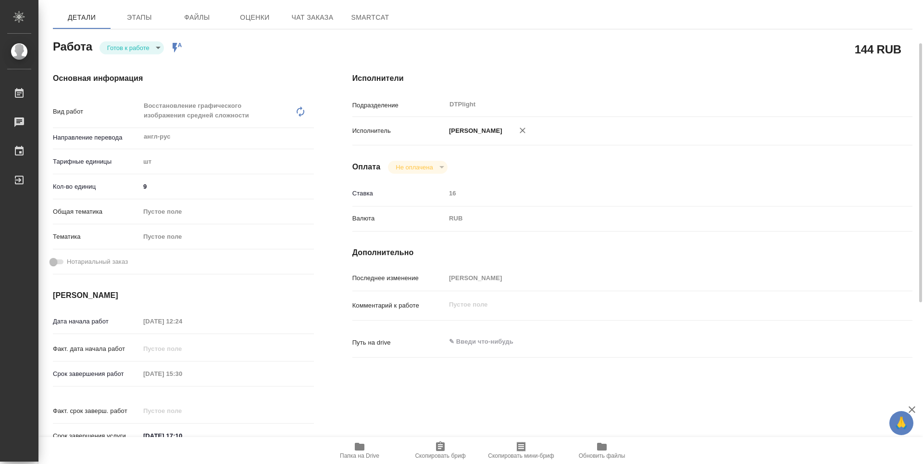
scroll to position [0, 0]
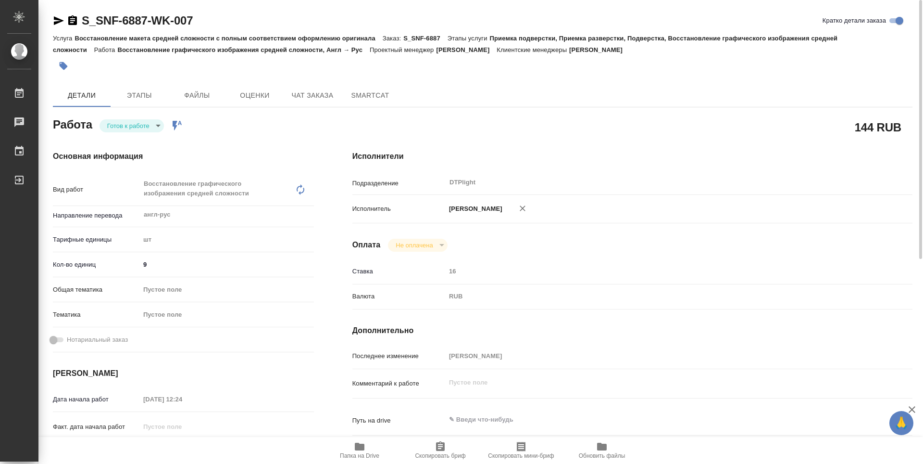
click at [71, 23] on icon "button" at bounding box center [72, 20] width 9 height 10
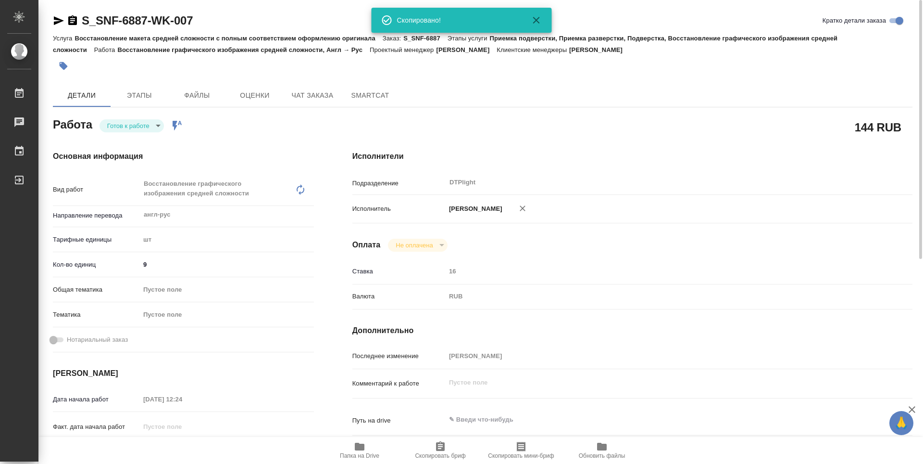
scroll to position [367, 0]
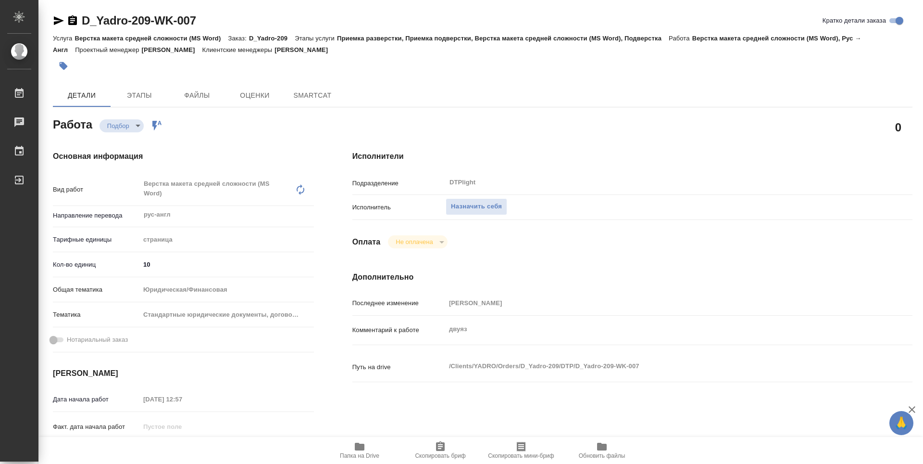
type textarea "x"
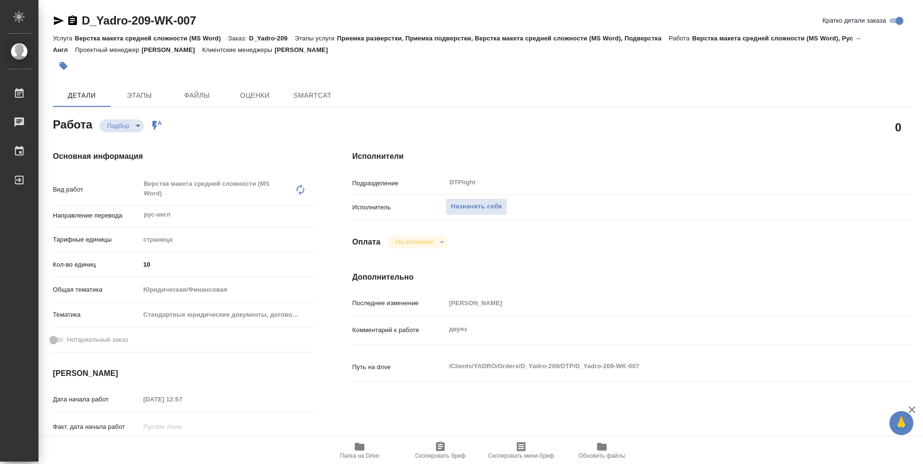
type textarea "x"
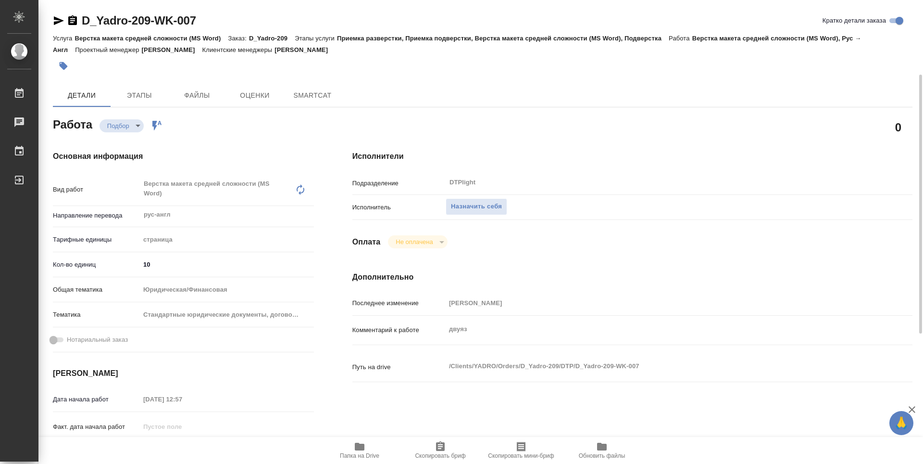
scroll to position [48, 0]
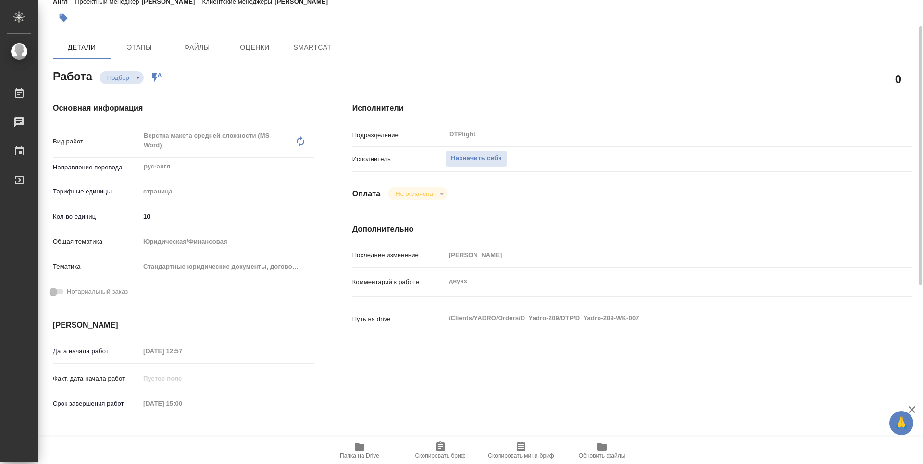
type textarea "x"
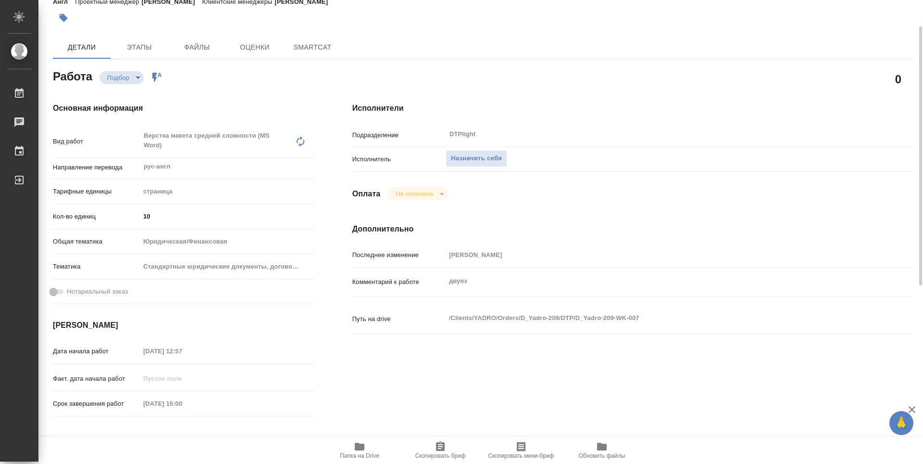
click at [356, 450] on icon "button" at bounding box center [360, 446] width 10 height 8
type textarea "x"
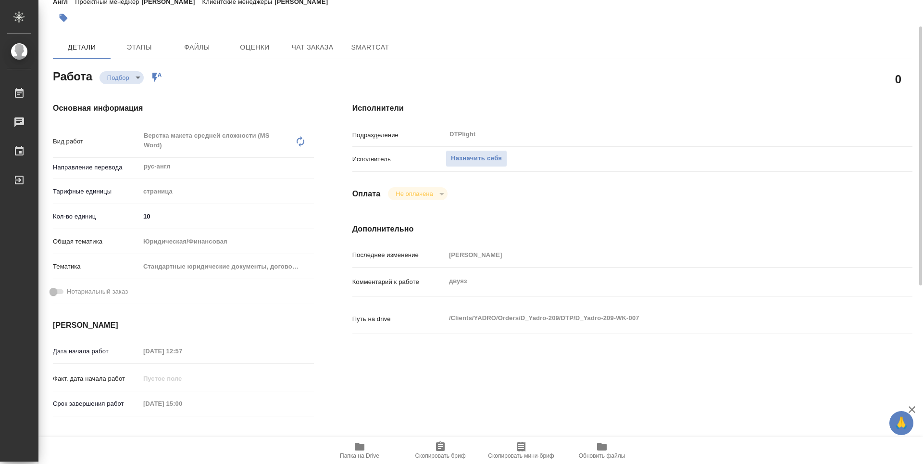
type textarea "x"
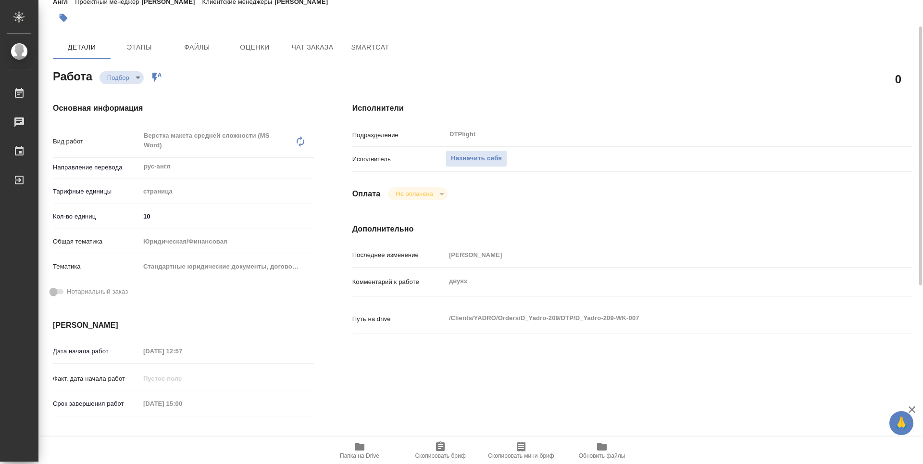
type textarea "x"
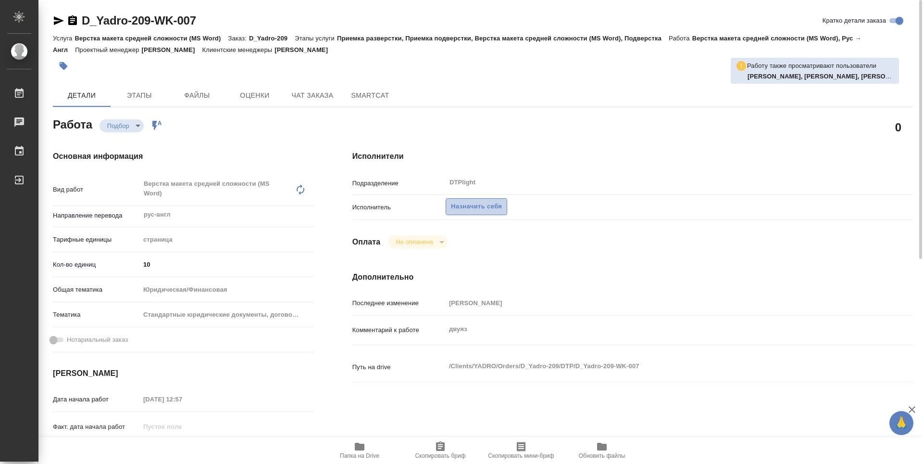
click at [498, 208] on span "Назначить себя" at bounding box center [476, 206] width 51 height 11
type textarea "x"
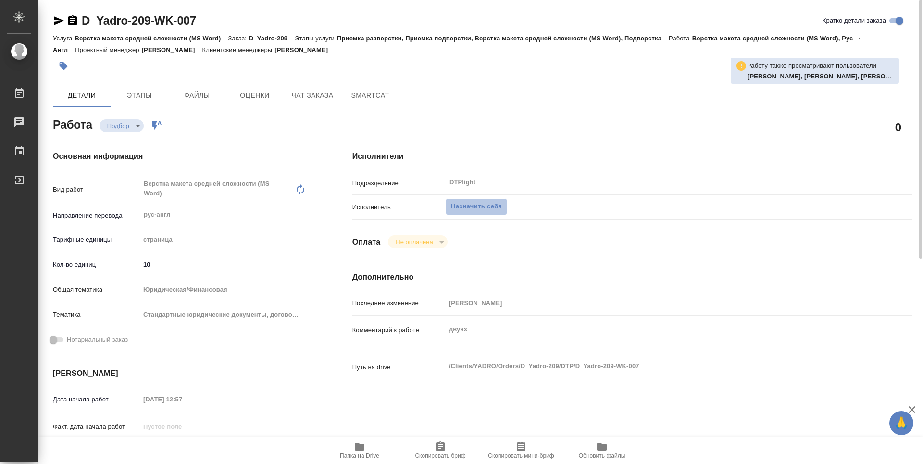
type textarea "x"
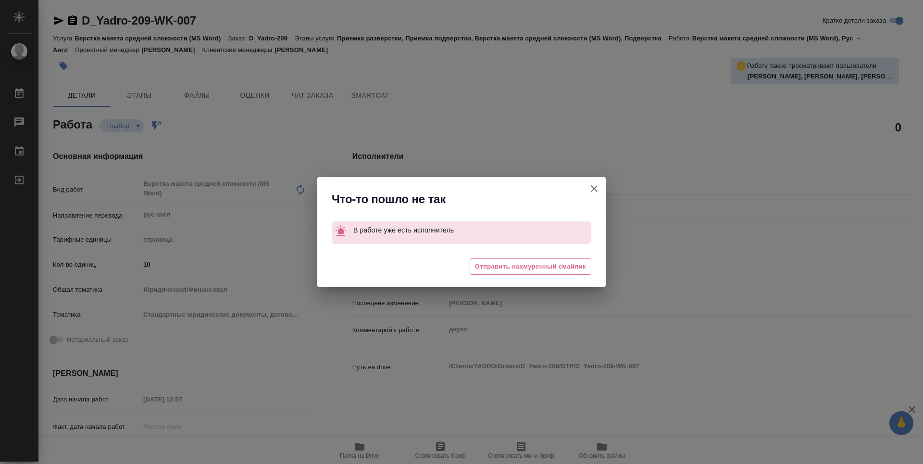
click at [593, 188] on icon "button" at bounding box center [594, 188] width 7 height 7
type textarea "x"
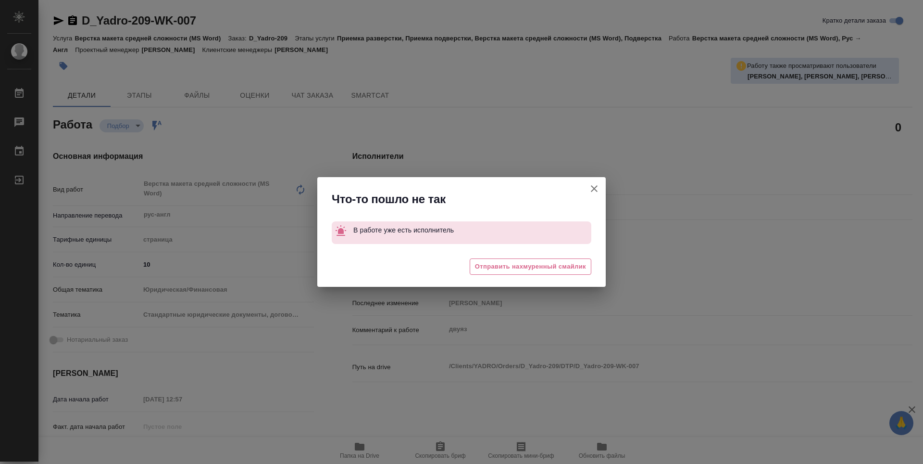
type textarea "x"
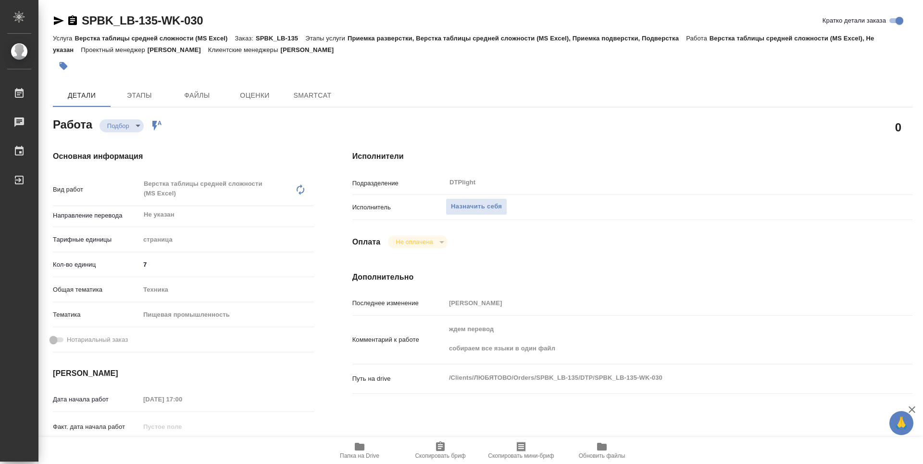
type textarea "x"
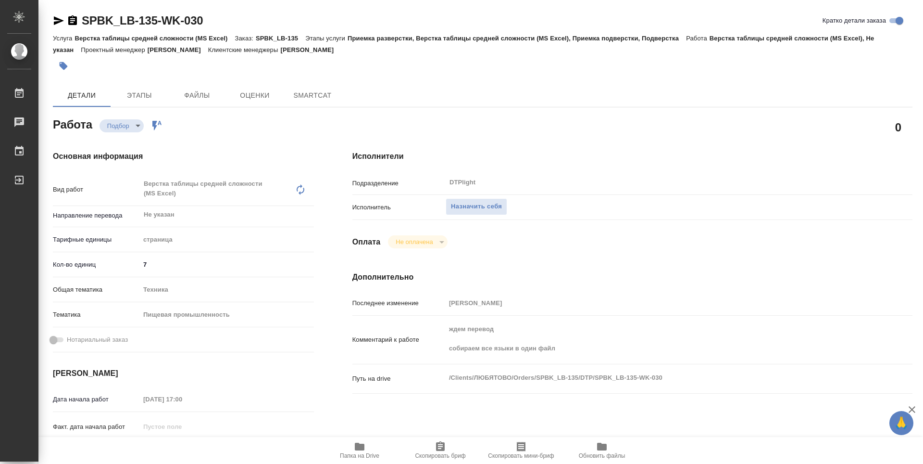
type textarea "x"
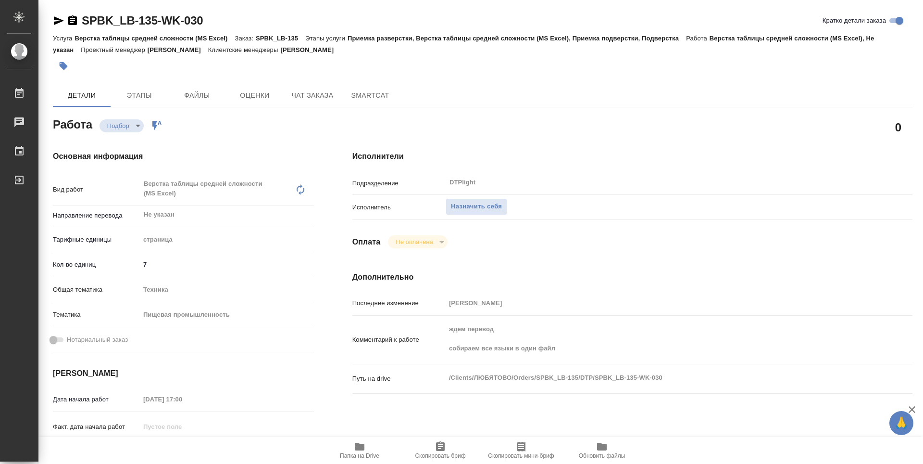
type textarea "x"
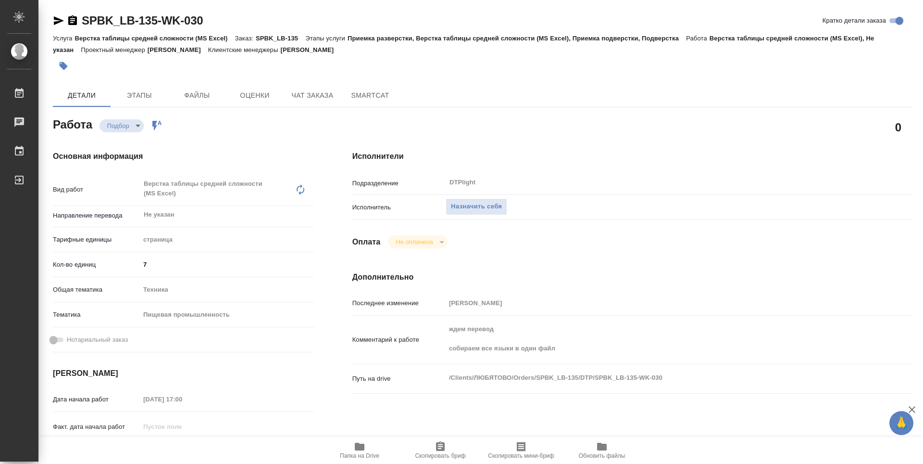
type textarea "x"
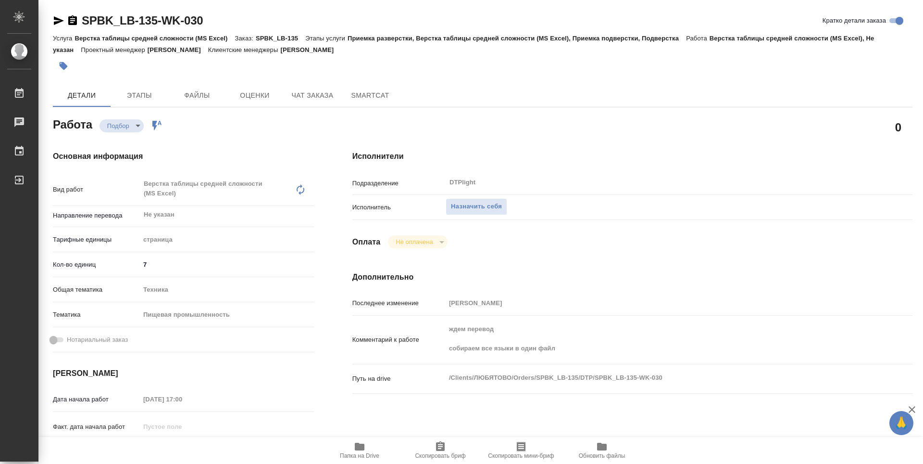
click at [369, 442] on span "Папка на Drive" at bounding box center [359, 450] width 69 height 18
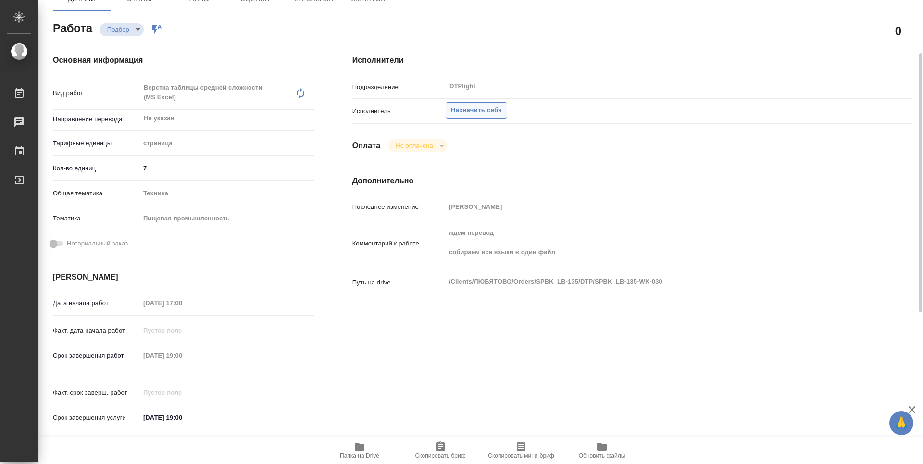
click at [487, 105] on span "Назначить себя" at bounding box center [476, 110] width 51 height 11
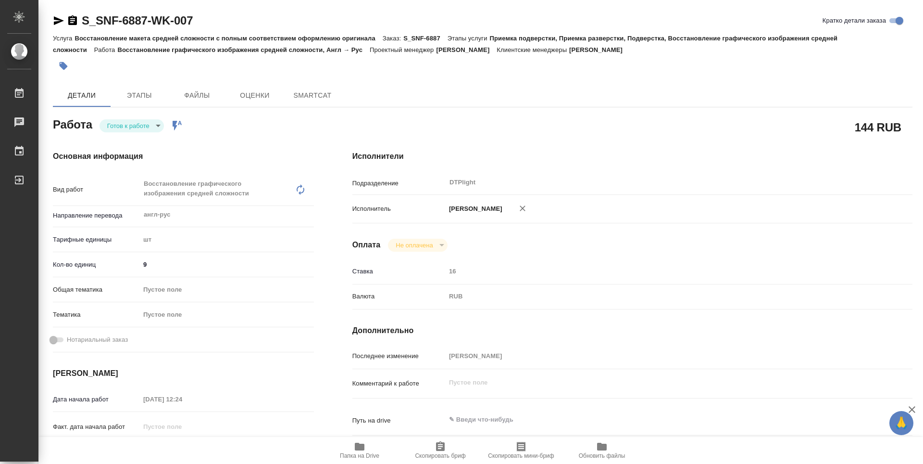
type textarea "x"
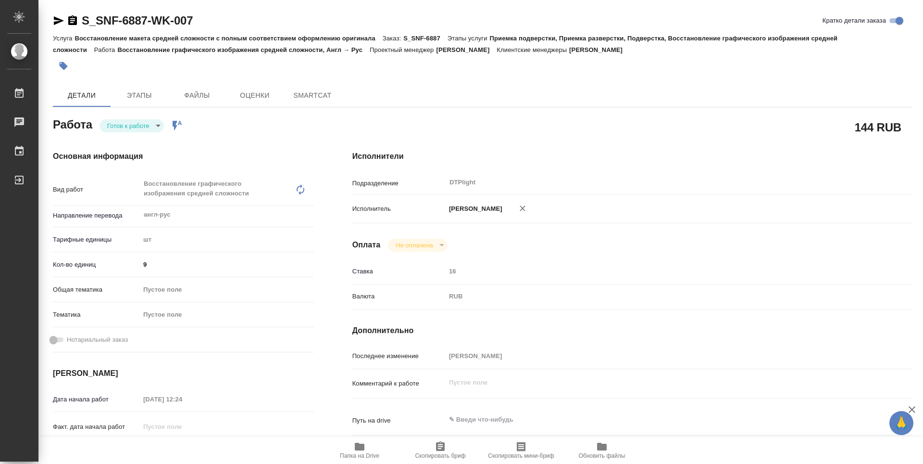
type textarea "x"
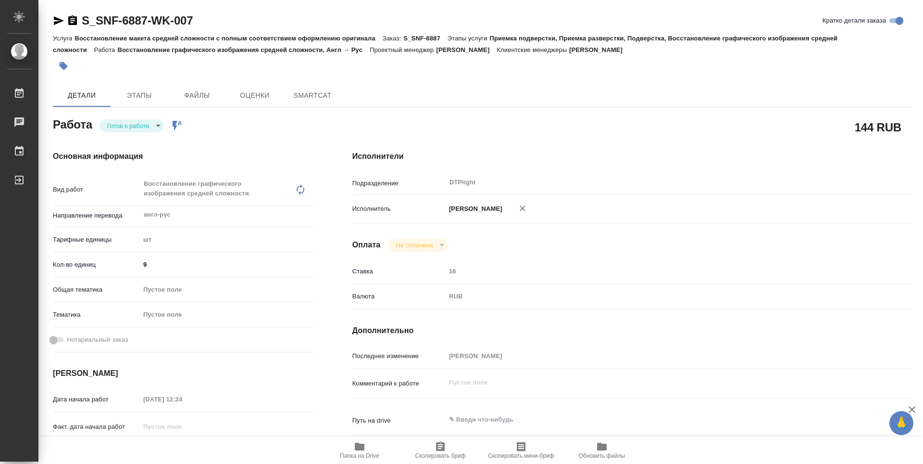
type textarea "x"
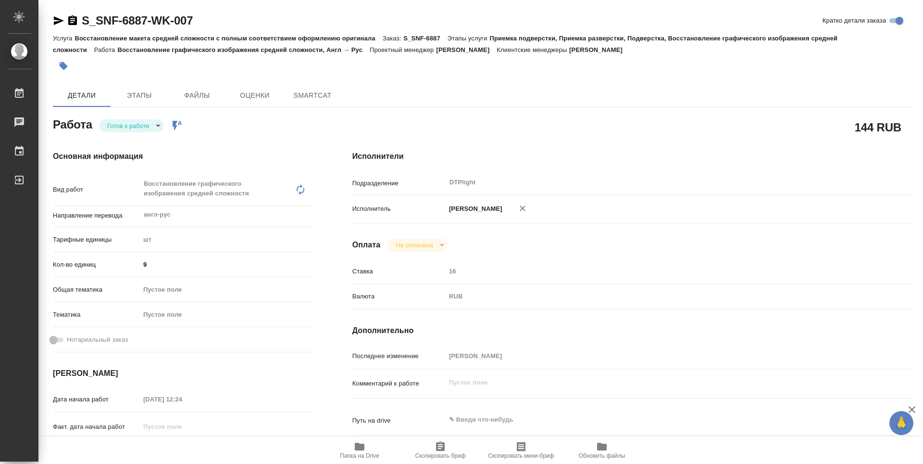
type textarea "x"
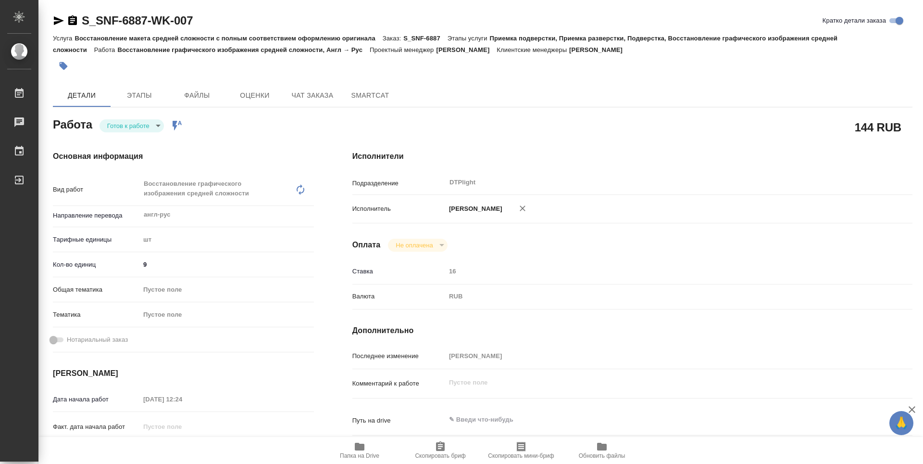
click at [153, 127] on body "🙏 .cls-1 fill:#fff; AWATERA Guselnikov Roman Работы Чаты График Выйти S_SNF-688…" at bounding box center [461, 232] width 923 height 464
type textarea "x"
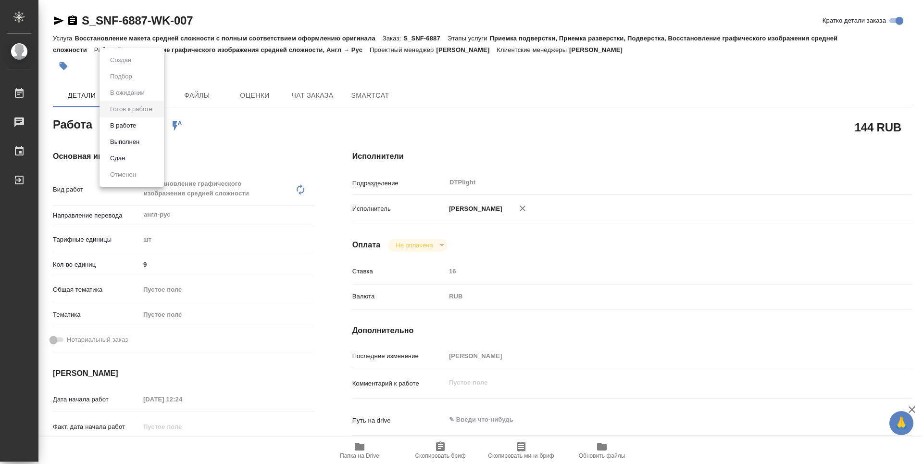
type textarea "x"
click at [132, 129] on button "В работе" at bounding box center [123, 125] width 32 height 11
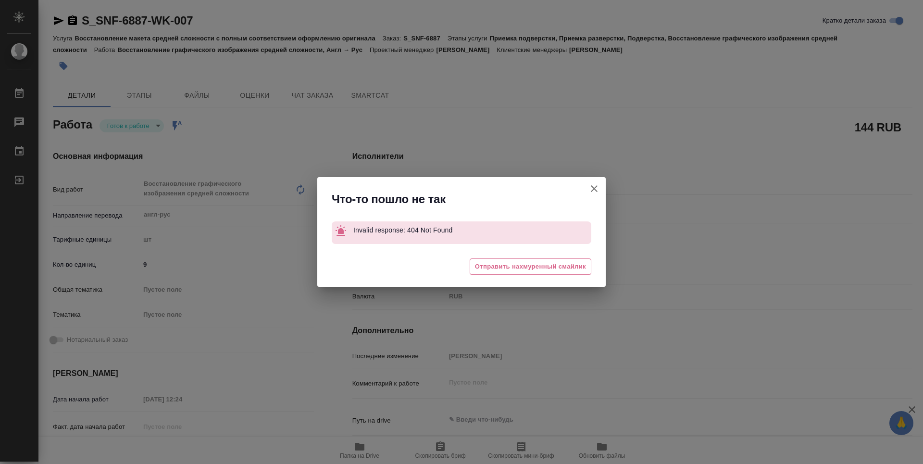
type textarea "x"
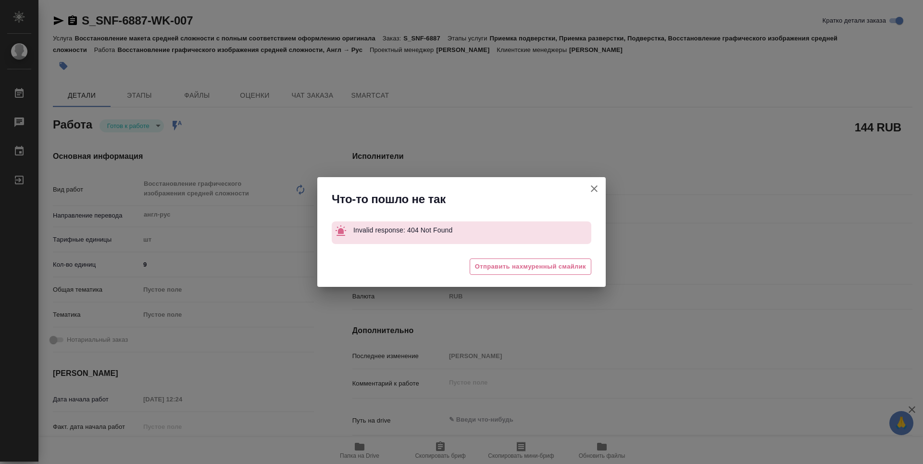
type textarea "x"
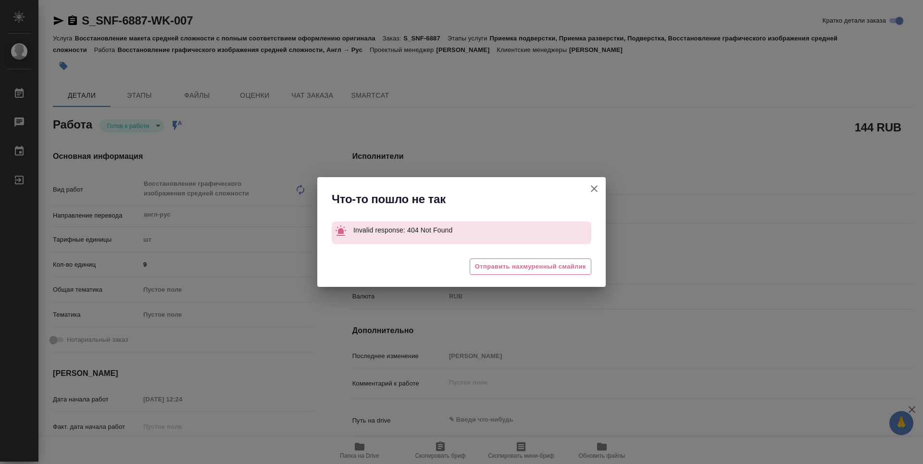
type textarea "x"
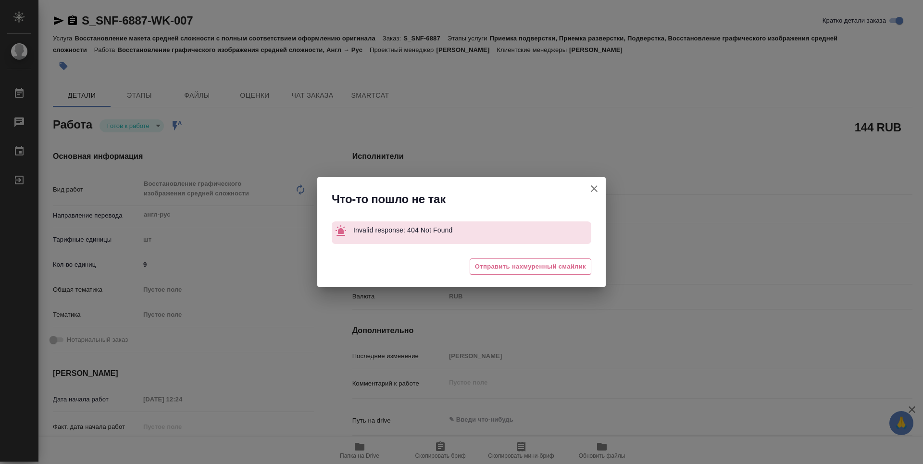
type textarea "x"
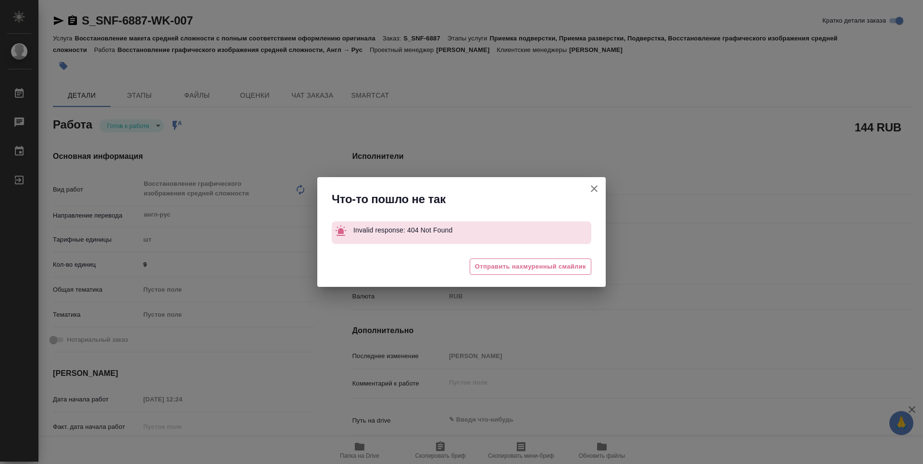
click at [591, 194] on button "Кратко детали заказа" at bounding box center [594, 188] width 23 height 23
type textarea "x"
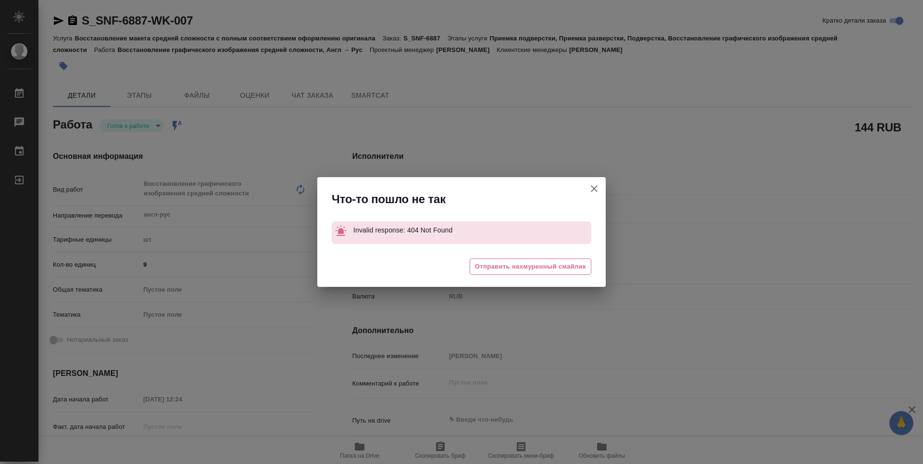
type textarea "x"
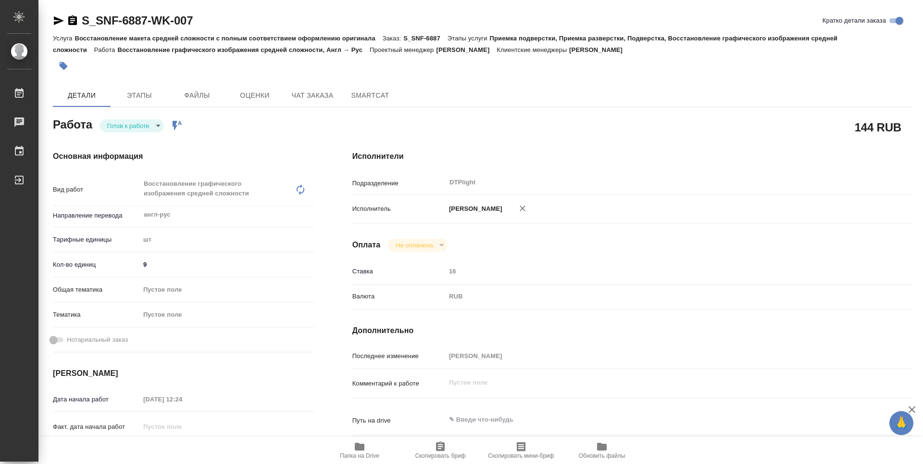
type textarea "x"
